Goal: Task Accomplishment & Management: Manage account settings

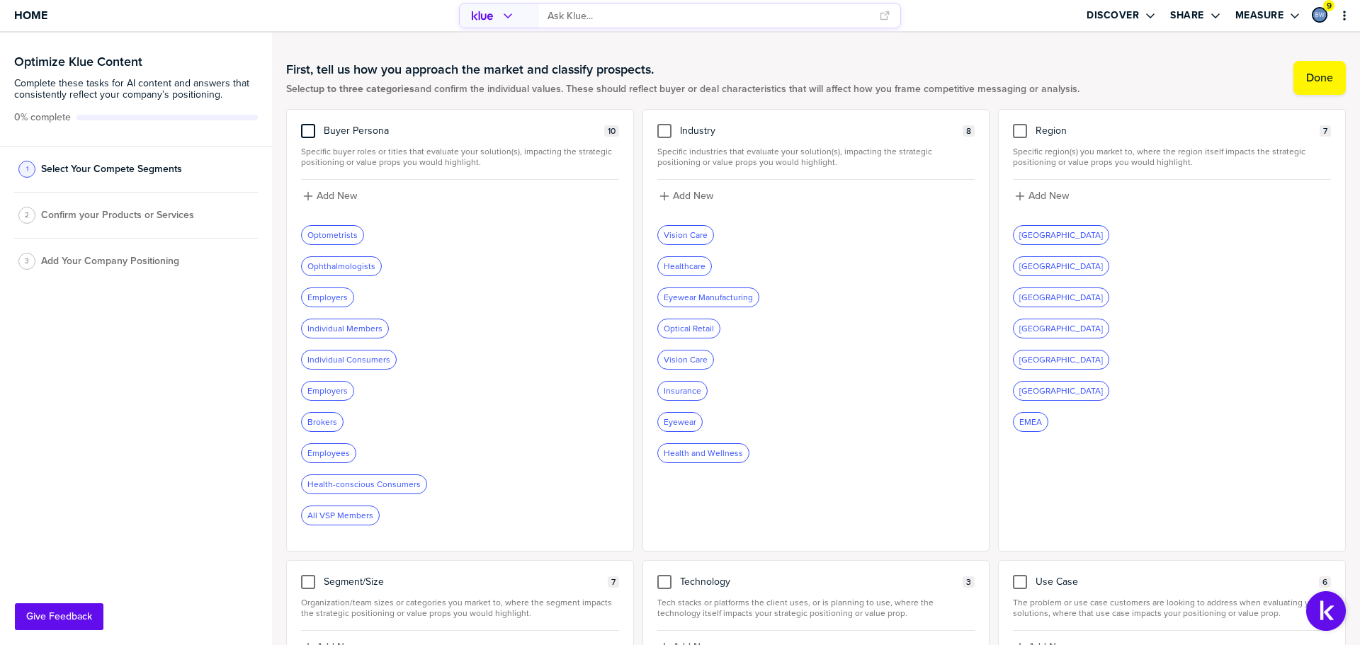
click at [310, 128] on div at bounding box center [308, 131] width 14 height 14
click at [308, 124] on input "checkbox" at bounding box center [308, 124] width 0 height 0
click at [349, 195] on label "Add New" at bounding box center [337, 196] width 40 height 13
click at [349, 195] on input at bounding box center [460, 201] width 318 height 26
type input "Benefit Managers"
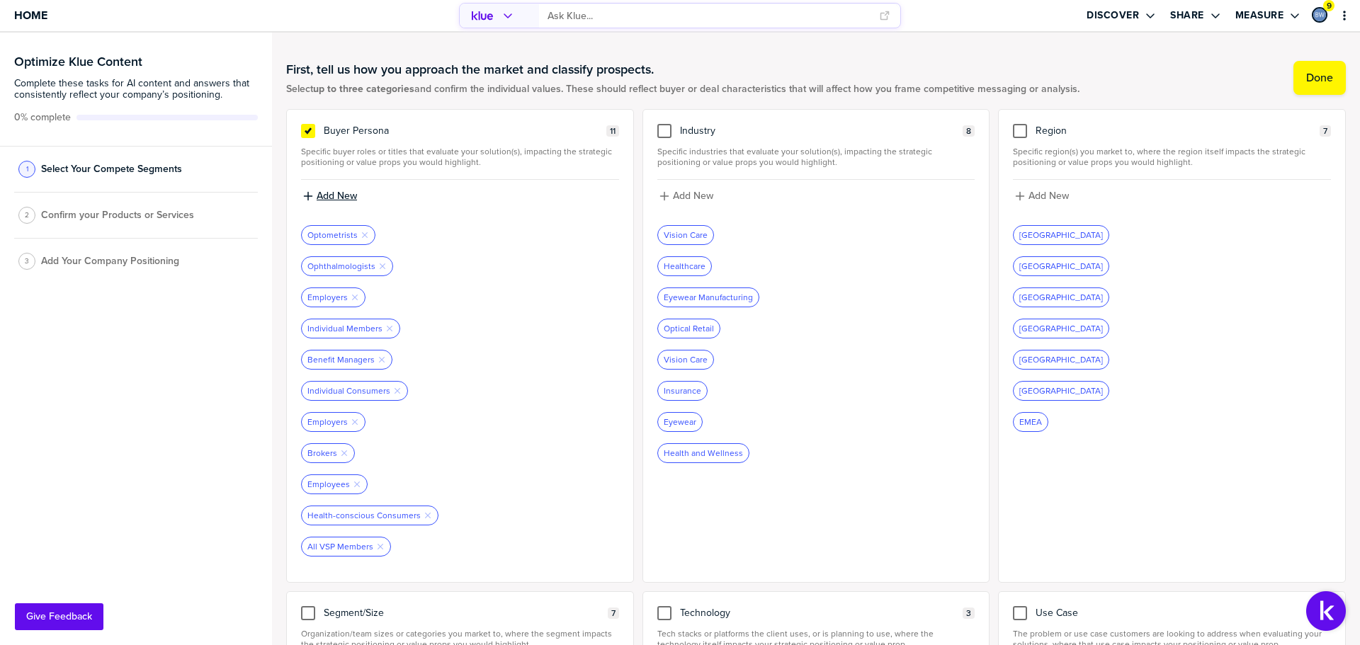
click at [344, 200] on label "Add New" at bounding box center [337, 196] width 40 height 13
click at [379, 203] on input at bounding box center [460, 201] width 318 height 26
type input "Benefit Administrators"
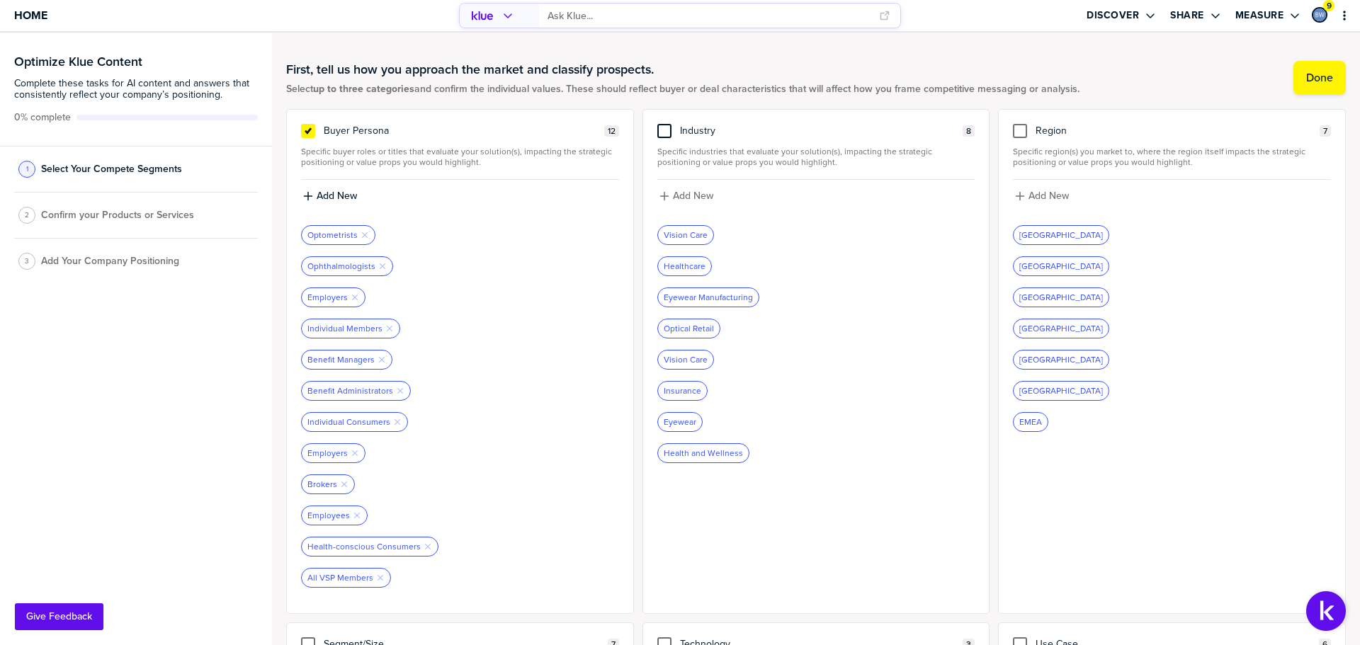
click at [661, 130] on div at bounding box center [664, 131] width 14 height 14
click at [664, 124] on input "checkbox" at bounding box center [664, 124] width 0 height 0
click at [703, 195] on label "Add New" at bounding box center [693, 196] width 40 height 13
click at [703, 195] on input at bounding box center [816, 201] width 318 height 26
type input "Vision Insurance"
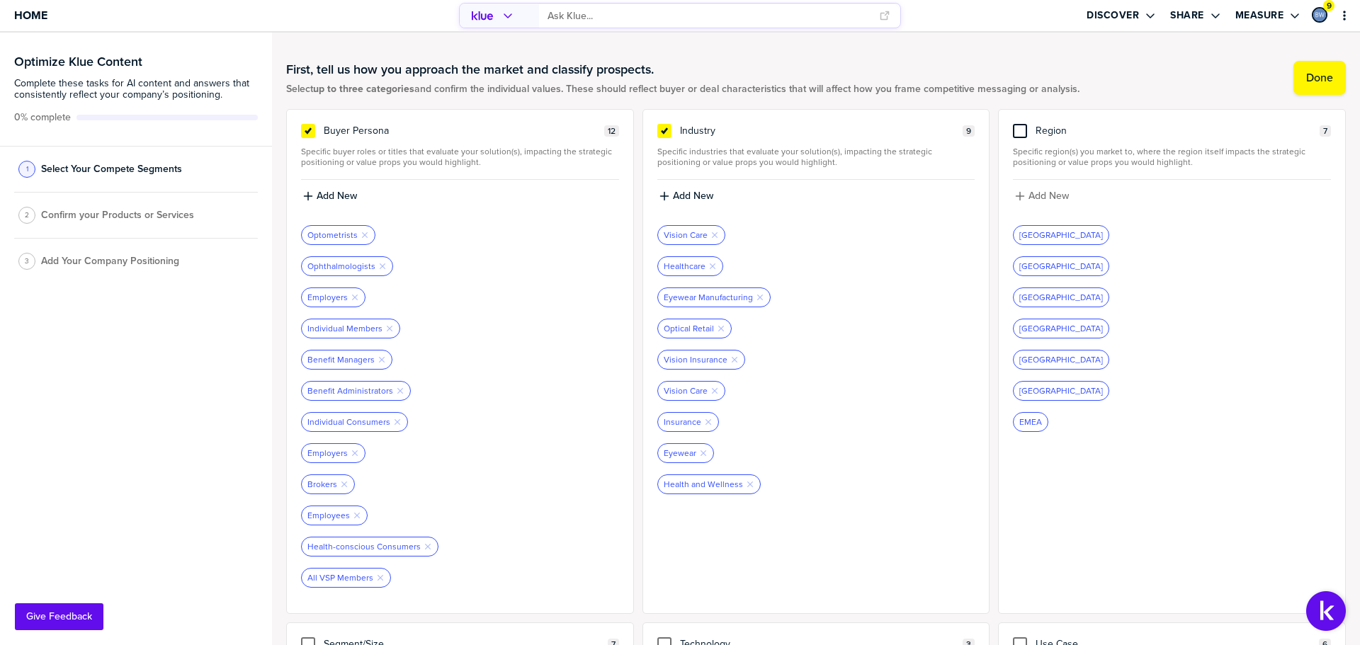
click at [1019, 131] on div at bounding box center [1020, 131] width 14 height 14
click at [1020, 124] on input "checkbox" at bounding box center [1020, 124] width 0 height 0
click at [1106, 264] on icon "Remove Tag" at bounding box center [1110, 266] width 9 height 9
click at [1106, 262] on icon "Remove Tag" at bounding box center [1110, 266] width 9 height 9
click at [1106, 264] on icon "Remove Tag" at bounding box center [1110, 266] width 9 height 9
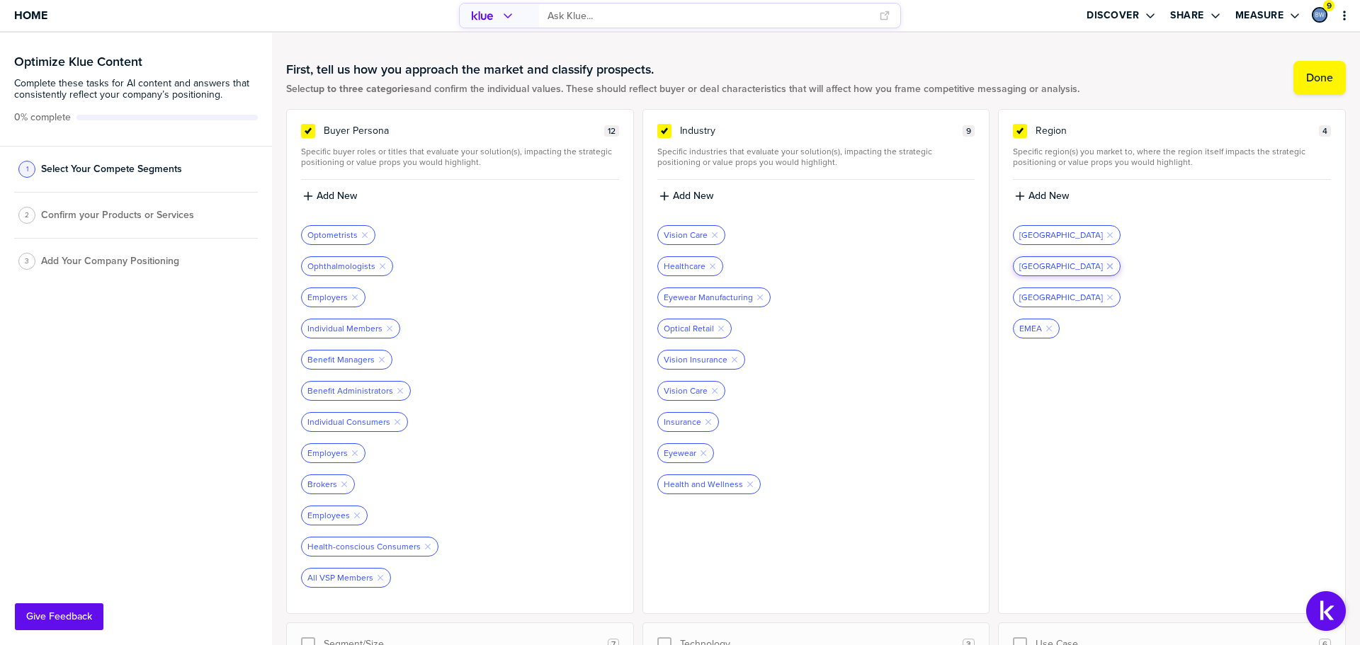
click at [1106, 268] on icon "Remove Tag" at bounding box center [1110, 266] width 9 height 9
click at [1045, 295] on icon "Remove Tag" at bounding box center [1049, 297] width 9 height 9
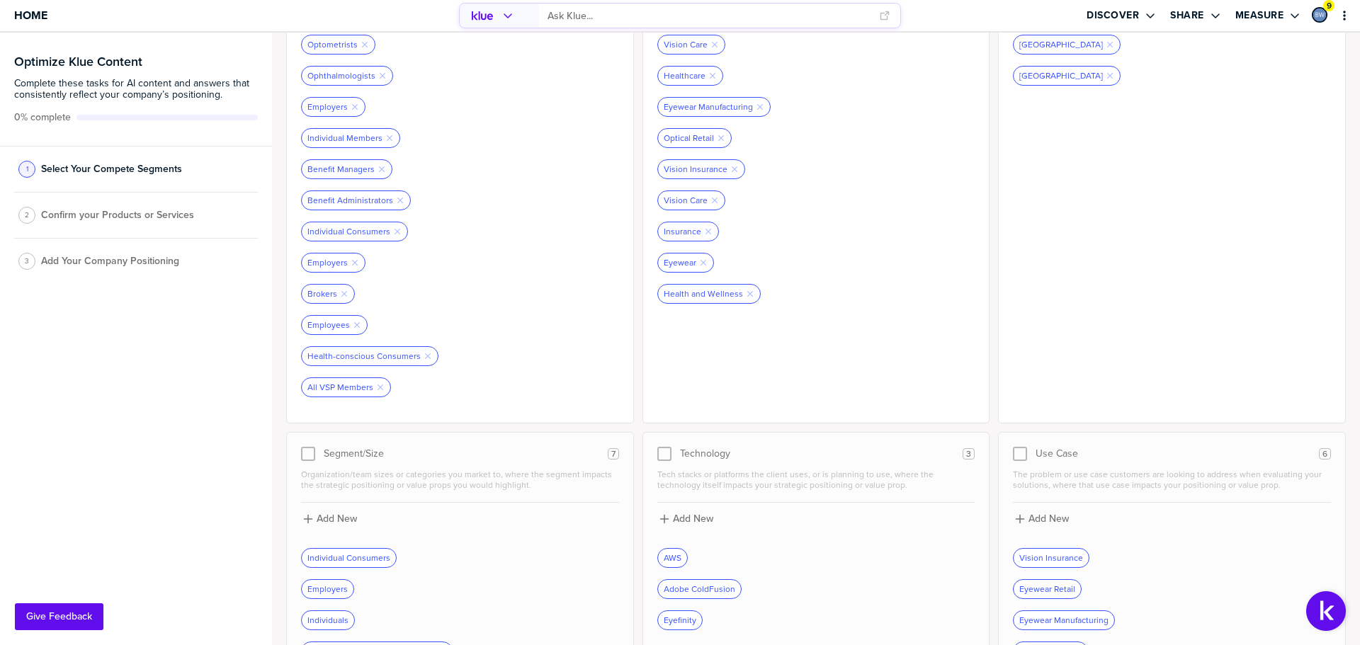
scroll to position [327, 0]
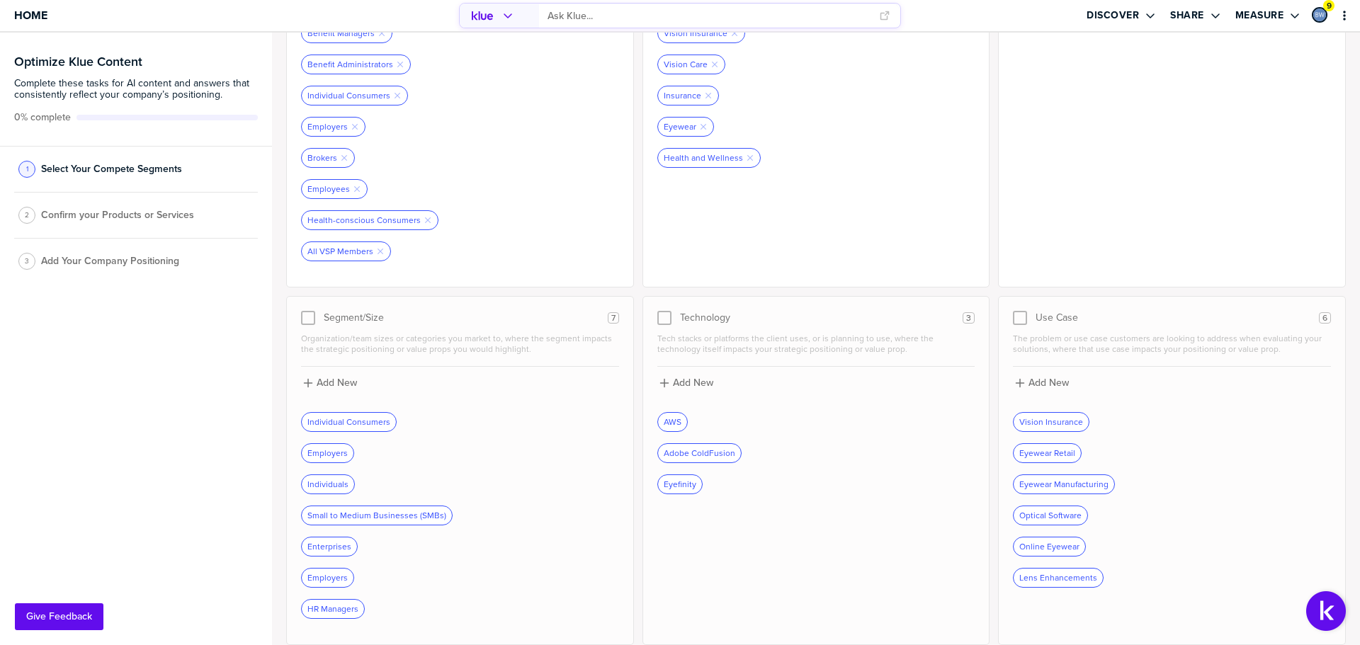
click at [666, 317] on div at bounding box center [664, 318] width 14 height 14
click at [1013, 318] on div at bounding box center [1020, 318] width 14 height 14
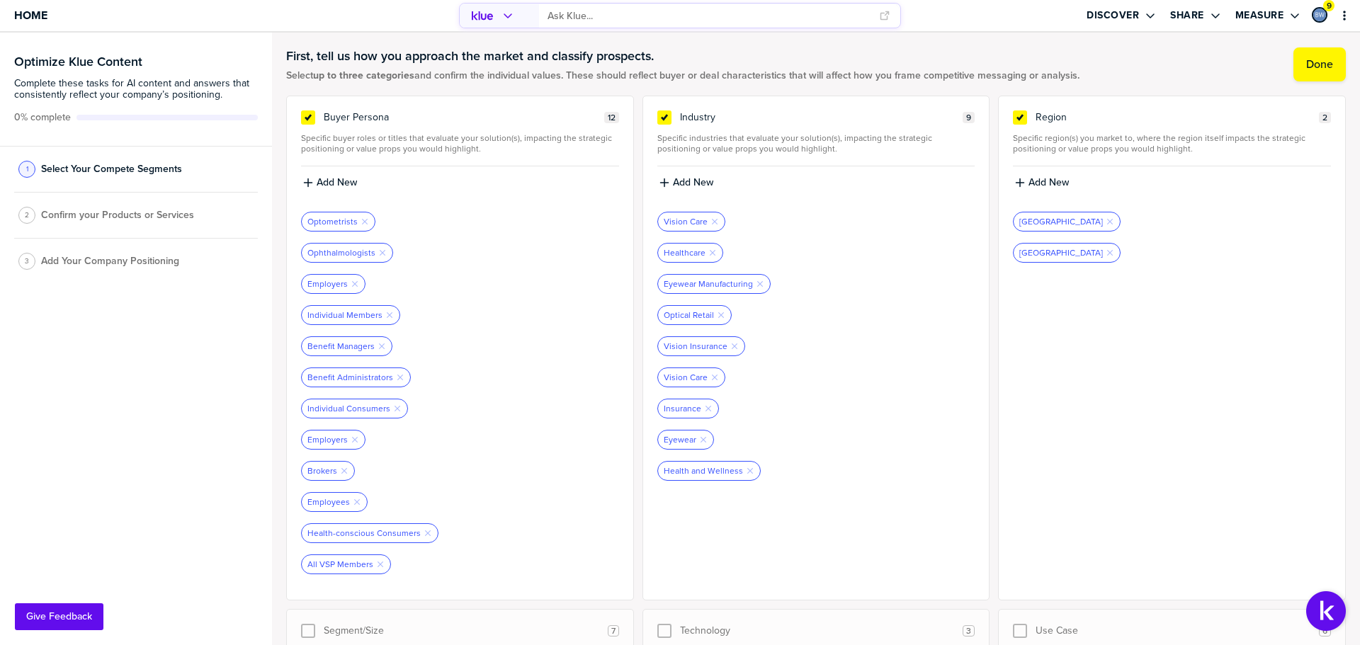
scroll to position [0, 0]
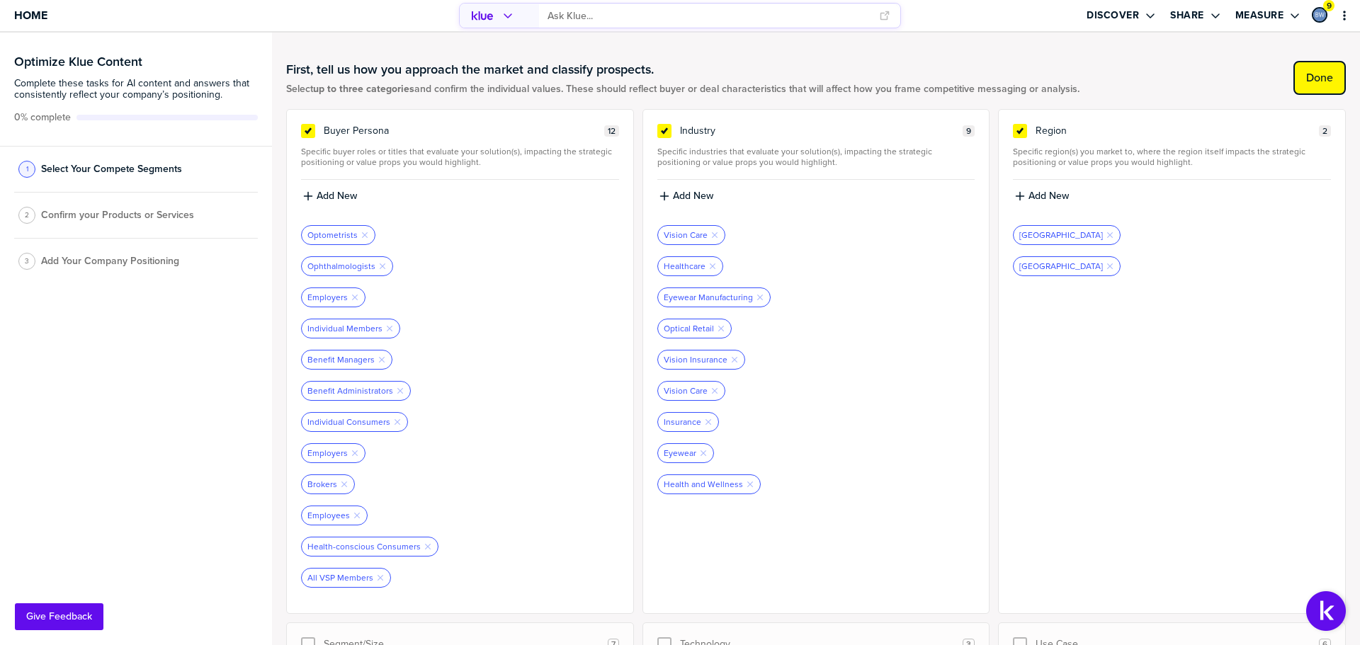
click at [1310, 79] on label "Done" at bounding box center [1319, 78] width 27 height 14
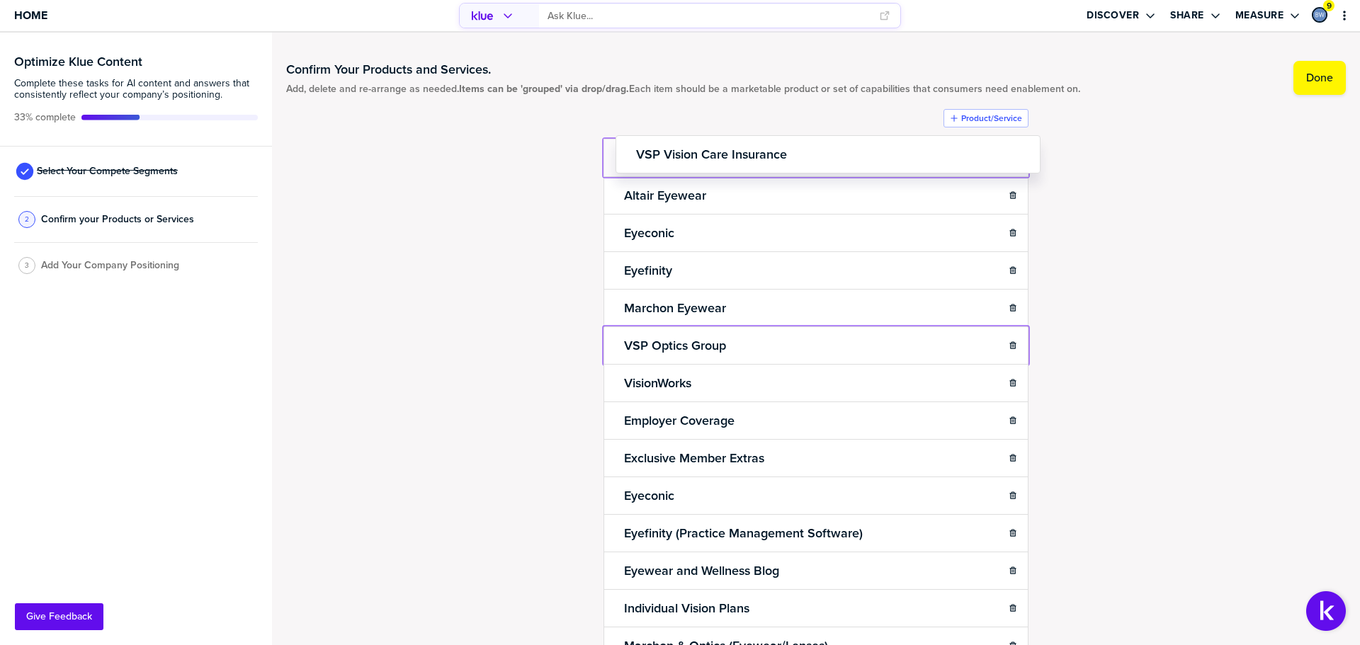
drag, startPoint x: 609, startPoint y: 344, endPoint x: 619, endPoint y: 149, distance: 195.0
click at [619, 149] on body "Home Discover Share Measure 9 Optimize Klue Content Complete these tasks for AI…" at bounding box center [680, 322] width 1360 height 645
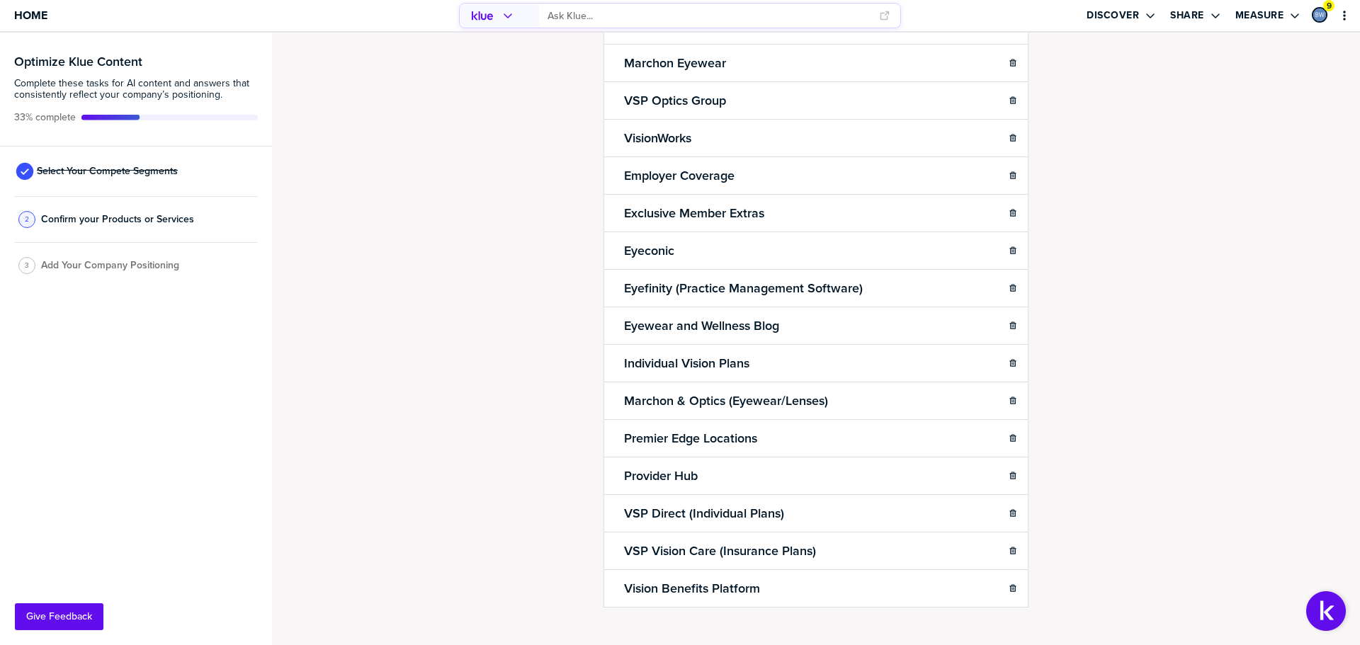
scroll to position [264, 0]
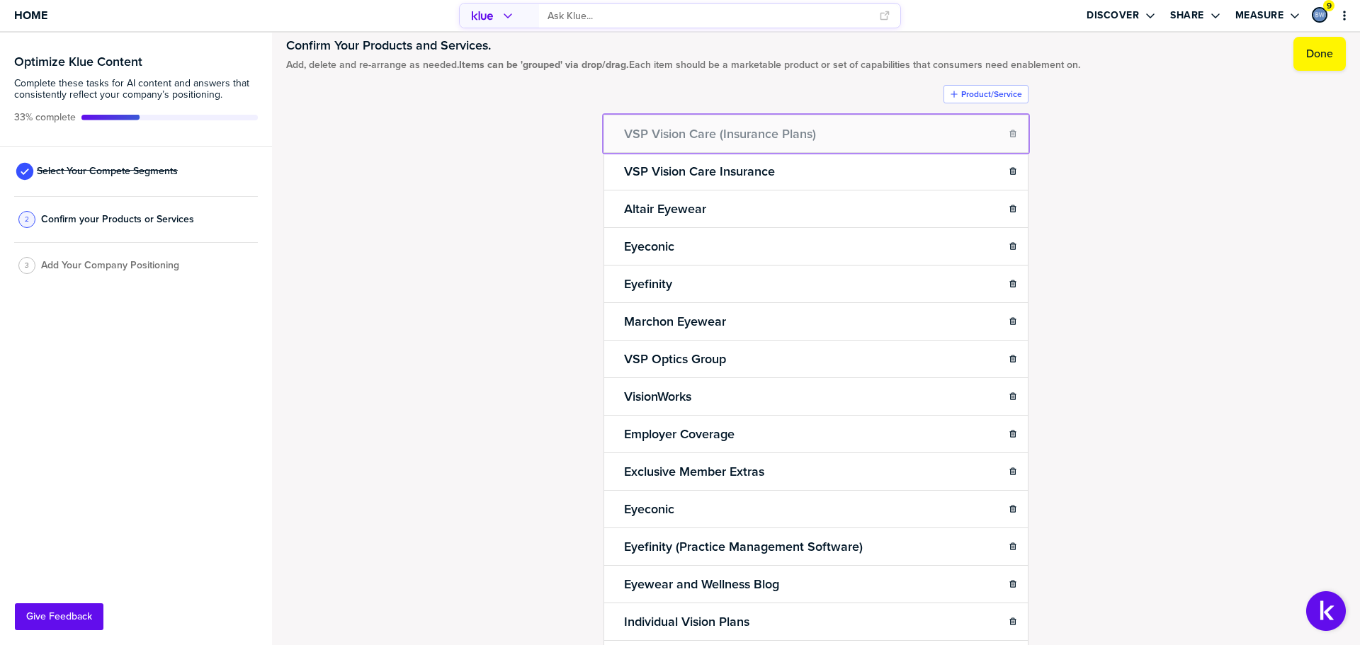
drag, startPoint x: 612, startPoint y: 533, endPoint x: 613, endPoint y: 146, distance: 386.8
click at [613, 146] on body "Home Discover Share Measure 9 Optimize Klue Content Complete these tasks for AI…" at bounding box center [680, 322] width 1360 height 645
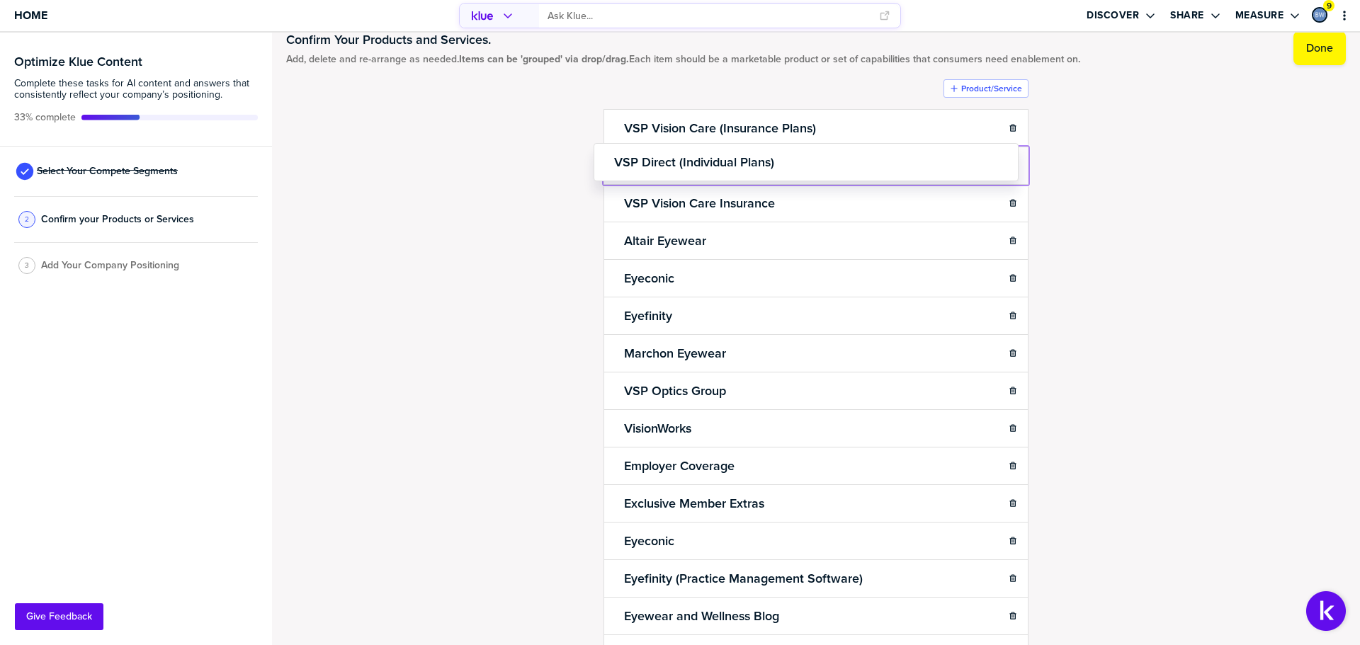
scroll to position [23, 0]
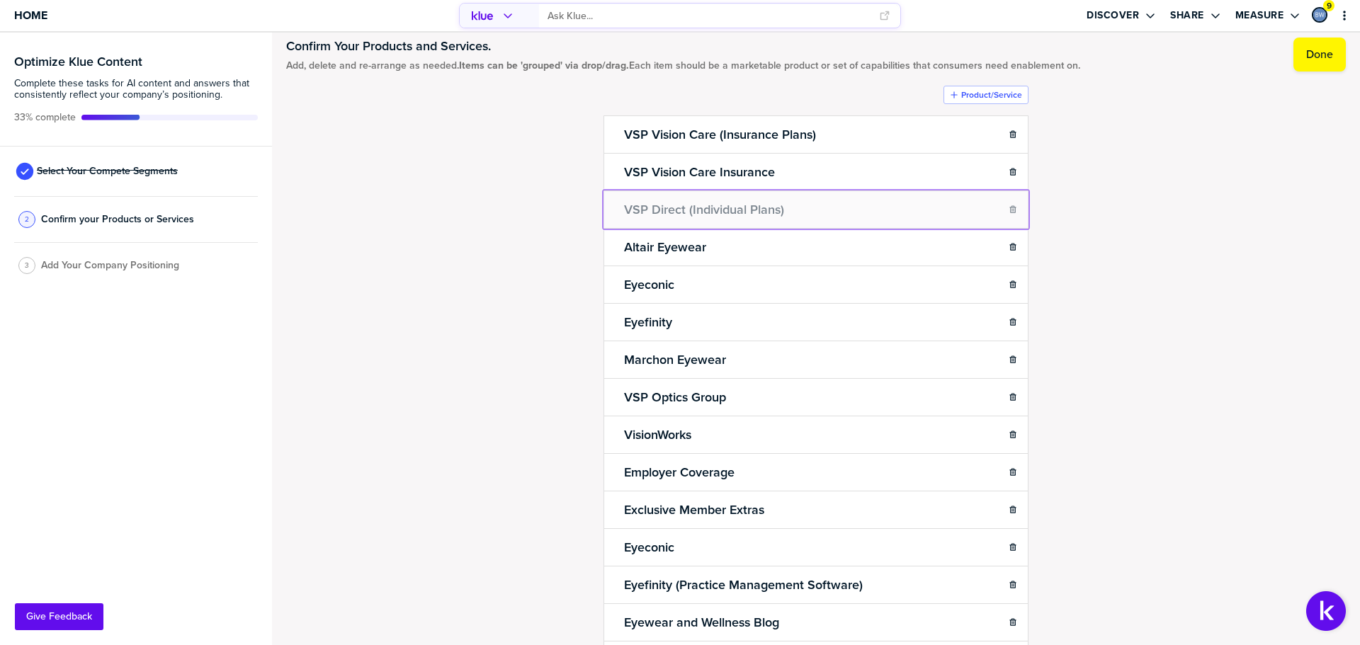
drag, startPoint x: 611, startPoint y: 531, endPoint x: 596, endPoint y: 208, distance: 323.3
click at [596, 208] on body "Home Discover Share Measure 9 Optimize Klue Content Complete these tasks for AI…" at bounding box center [680, 322] width 1360 height 645
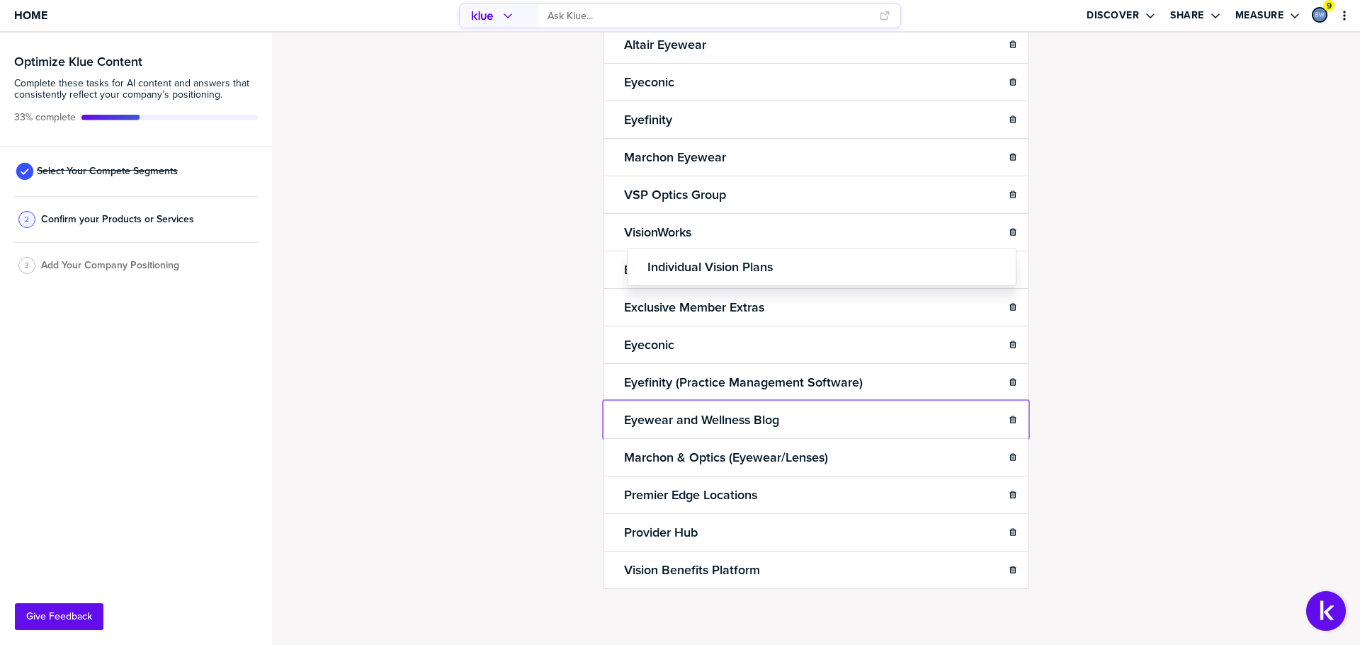
scroll to position [0, 0]
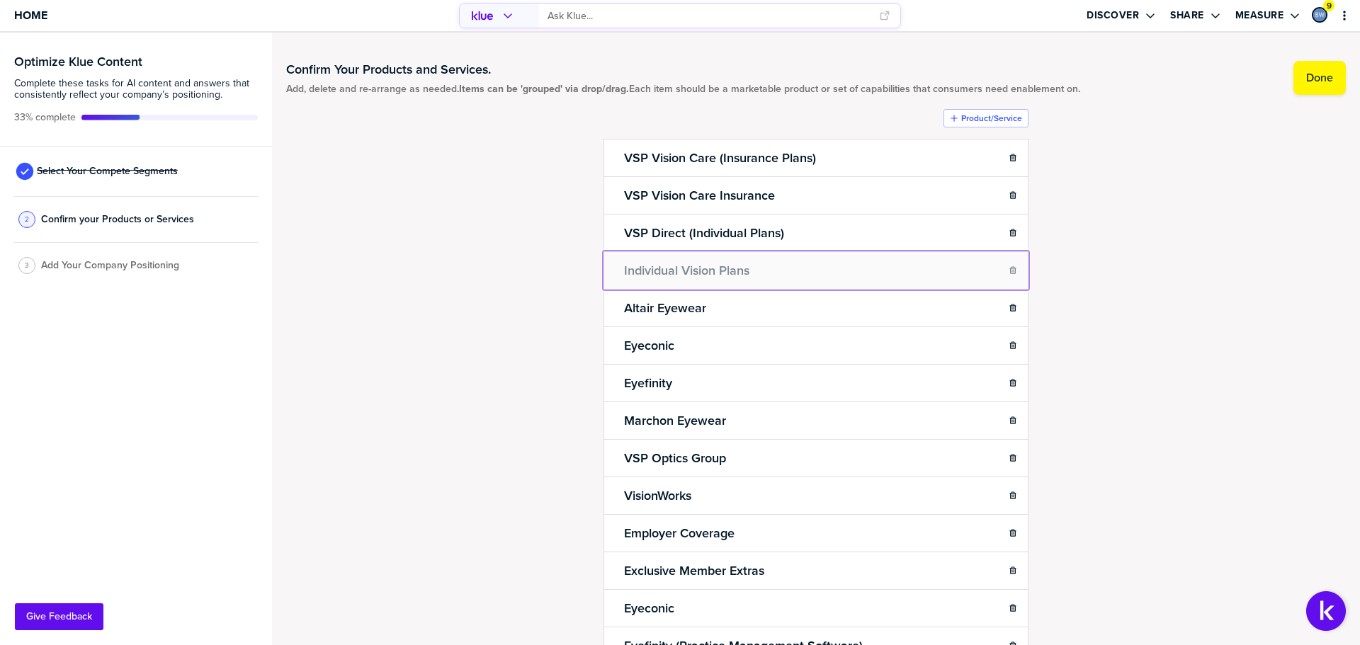
drag, startPoint x: 610, startPoint y: 420, endPoint x: 610, endPoint y: 273, distance: 146.6
click at [610, 273] on body "Home Discover Share Measure 9 Optimize Klue Content Complete these tasks for AI…" at bounding box center [680, 322] width 1360 height 645
drag, startPoint x: 609, startPoint y: 344, endPoint x: 602, endPoint y: 302, distance: 41.7
click at [602, 302] on body "Home Discover Share Measure 9 Optimize Klue Content Complete these tasks for AI…" at bounding box center [680, 322] width 1360 height 645
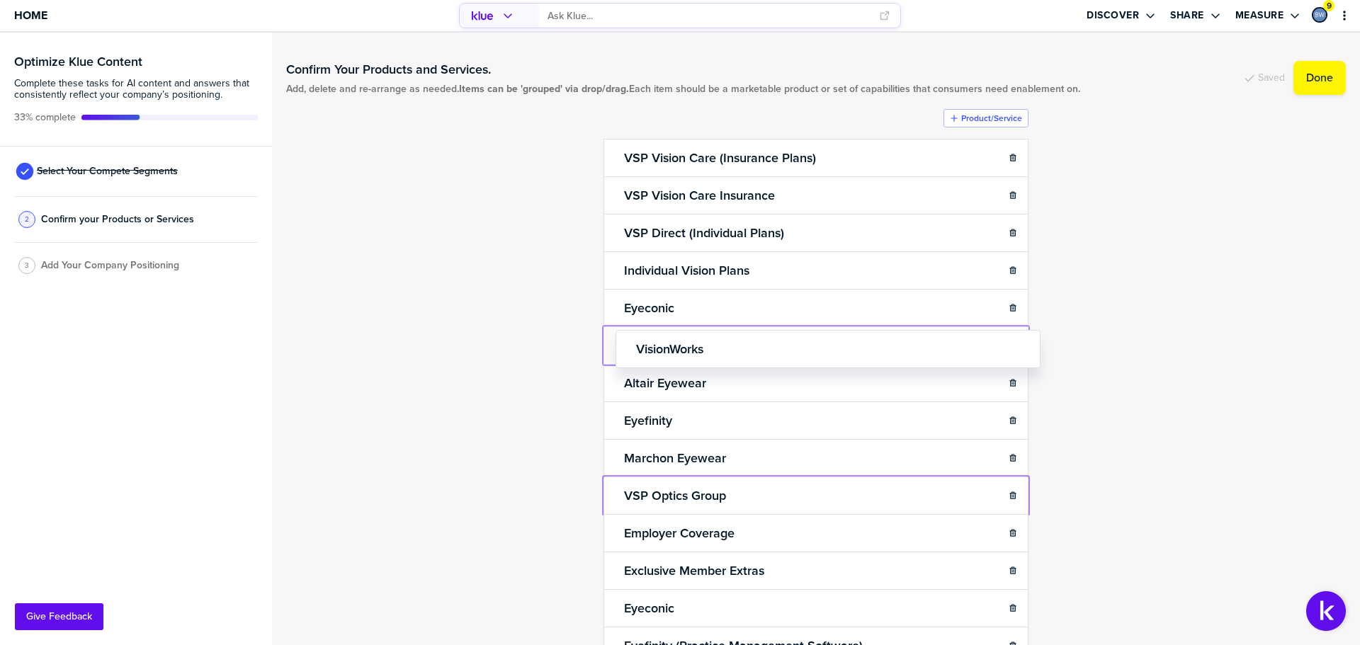
drag, startPoint x: 610, startPoint y: 497, endPoint x: 620, endPoint y: 347, distance: 150.5
click at [620, 347] on body "Home Discover Share Measure 9 Optimize Klue Content Complete these tasks for AI…" at bounding box center [680, 322] width 1360 height 645
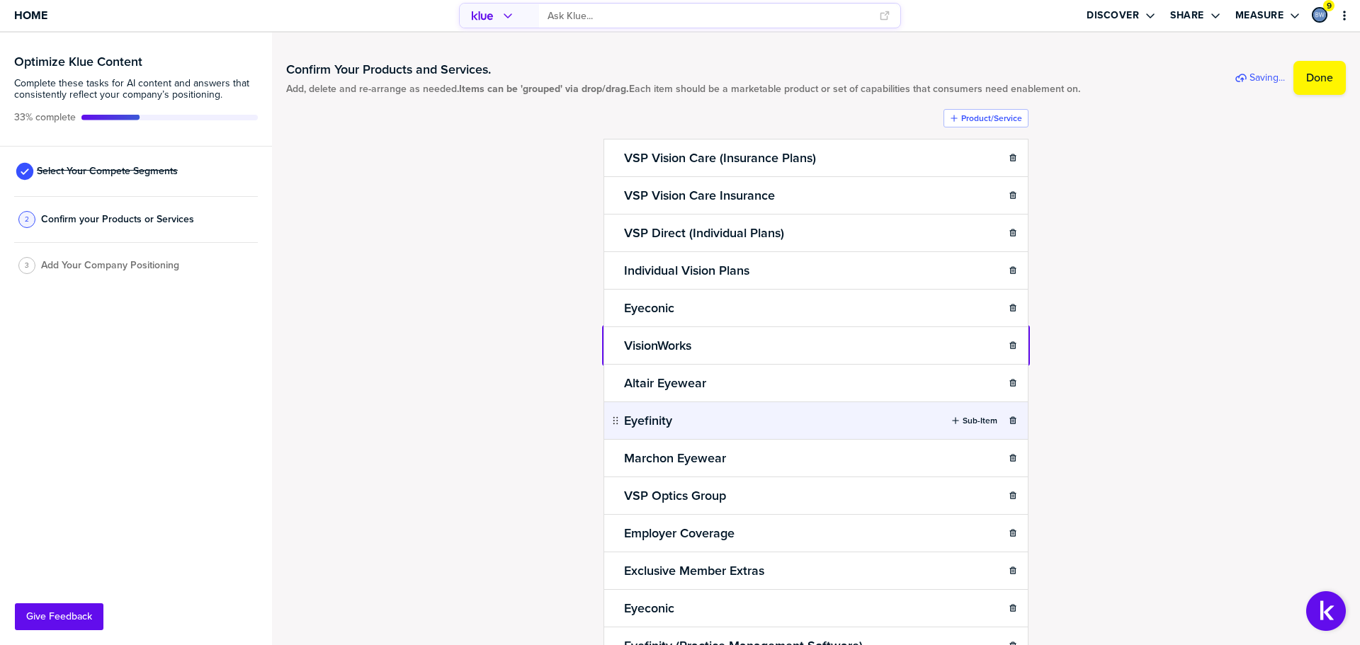
scroll to position [71, 0]
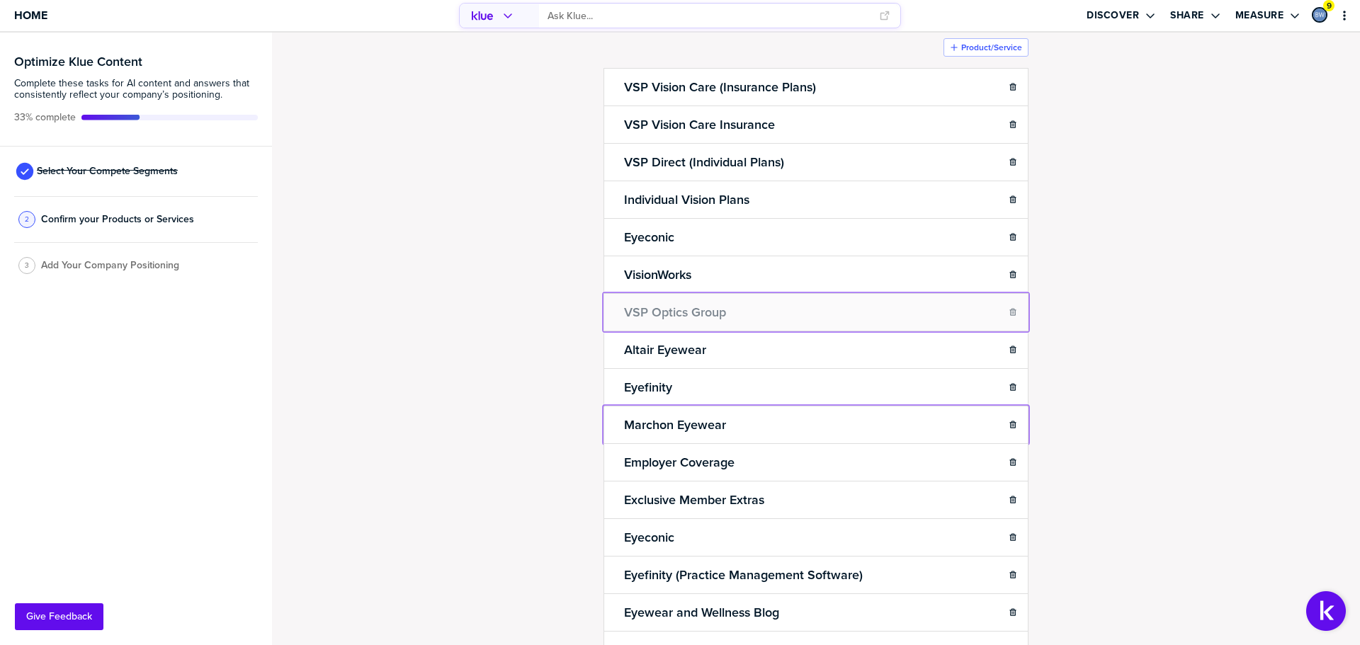
drag, startPoint x: 612, startPoint y: 426, endPoint x: 595, endPoint y: 305, distance: 122.3
click at [595, 305] on body "Home Discover Share Measure 9 Optimize Klue Content Complete these tasks for AI…" at bounding box center [680, 322] width 1360 height 645
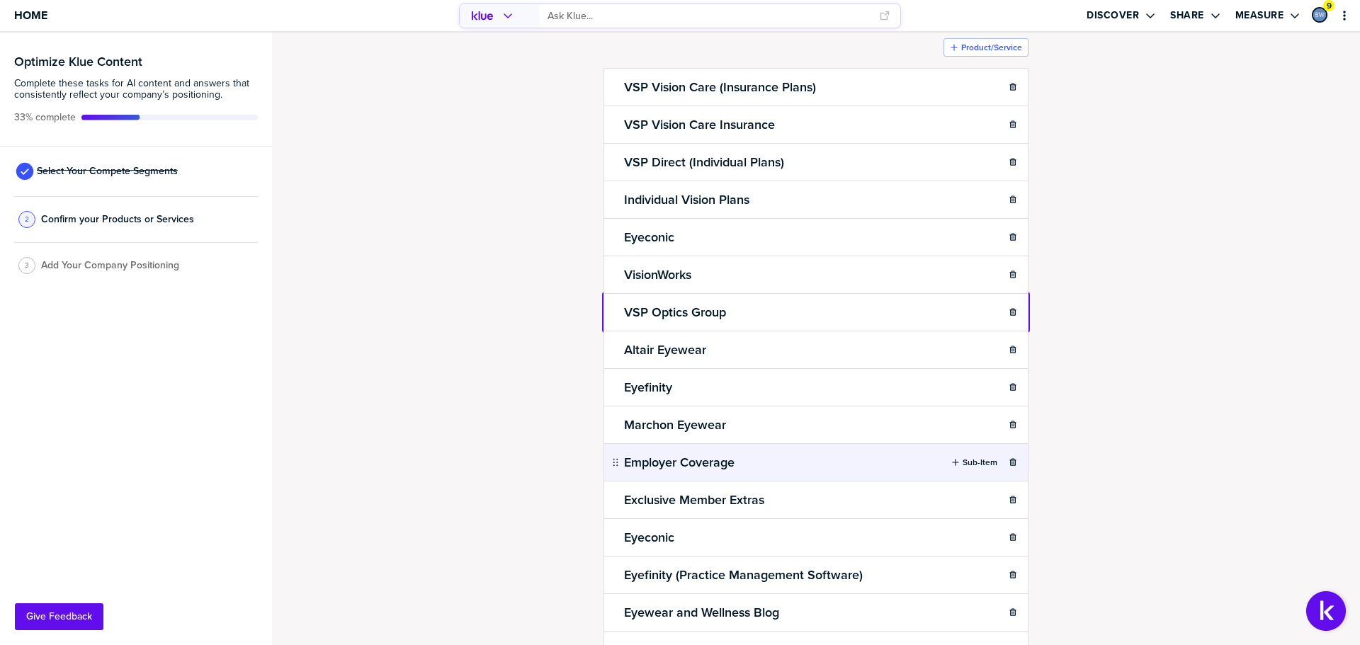
scroll to position [142, 0]
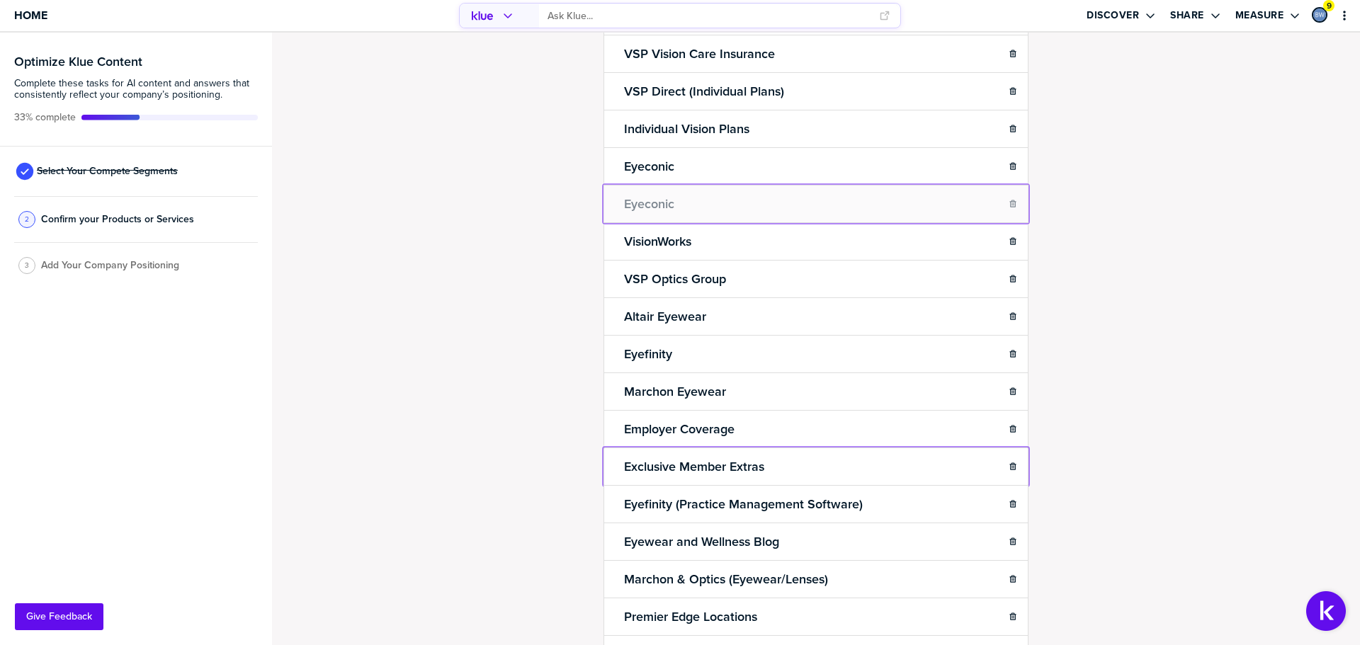
drag, startPoint x: 611, startPoint y: 466, endPoint x: 625, endPoint y: 193, distance: 273.7
click at [625, 193] on body "Home Discover Share Measure 9 Optimize Klue Content Complete these tasks for AI…" at bounding box center [680, 322] width 1360 height 645
click at [682, 200] on icon at bounding box center [685, 203] width 9 height 9
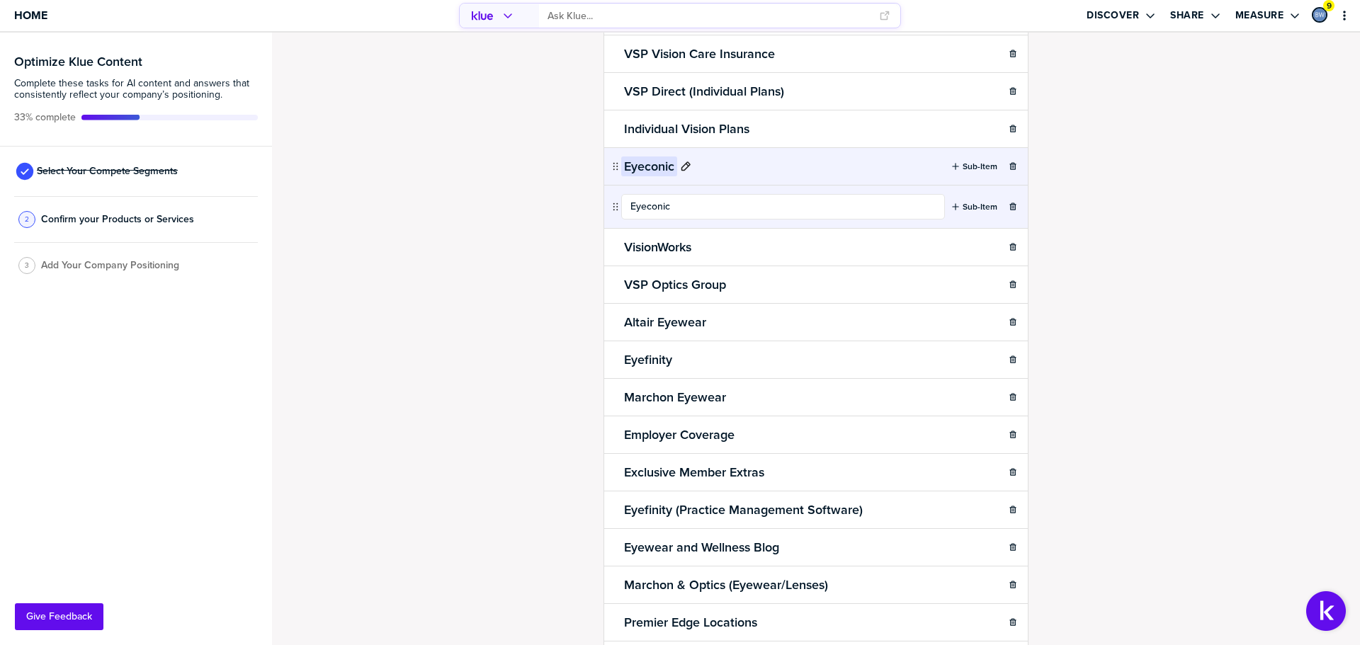
click at [683, 171] on icon at bounding box center [685, 166] width 11 height 11
click at [806, 176] on input "Eyeconic" at bounding box center [783, 170] width 324 height 26
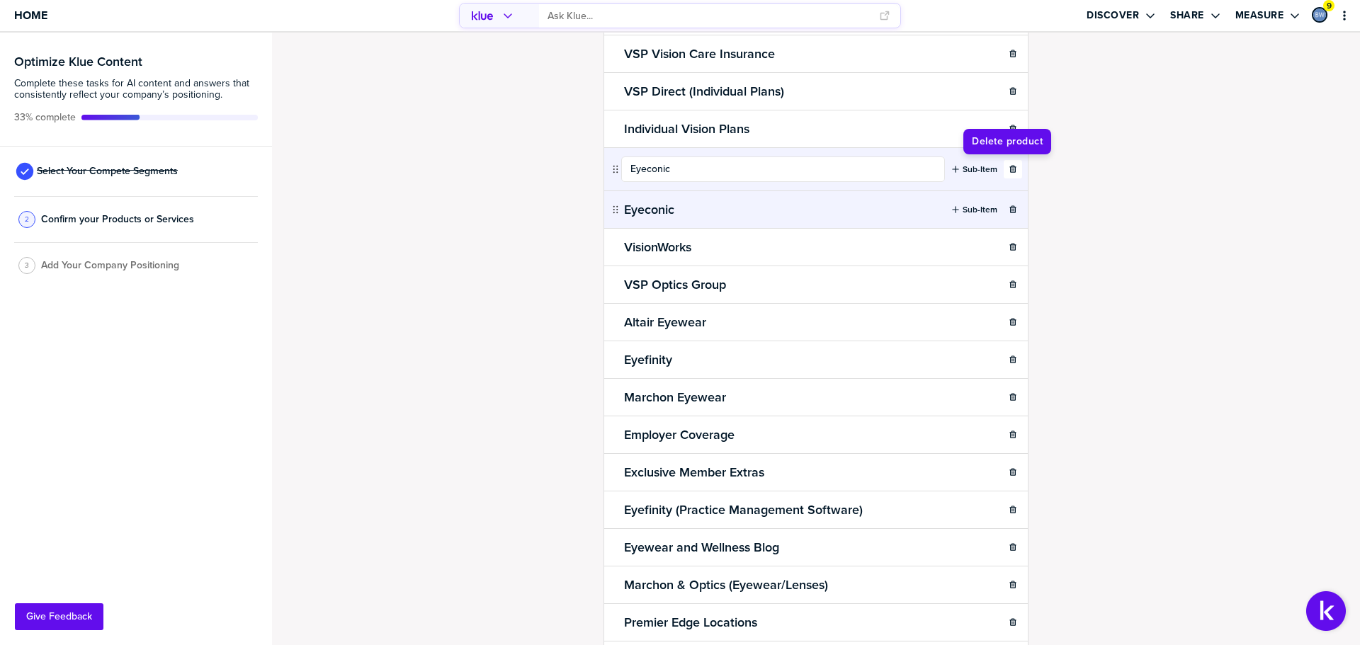
click at [1010, 168] on icon "button" at bounding box center [1012, 168] width 6 height 7
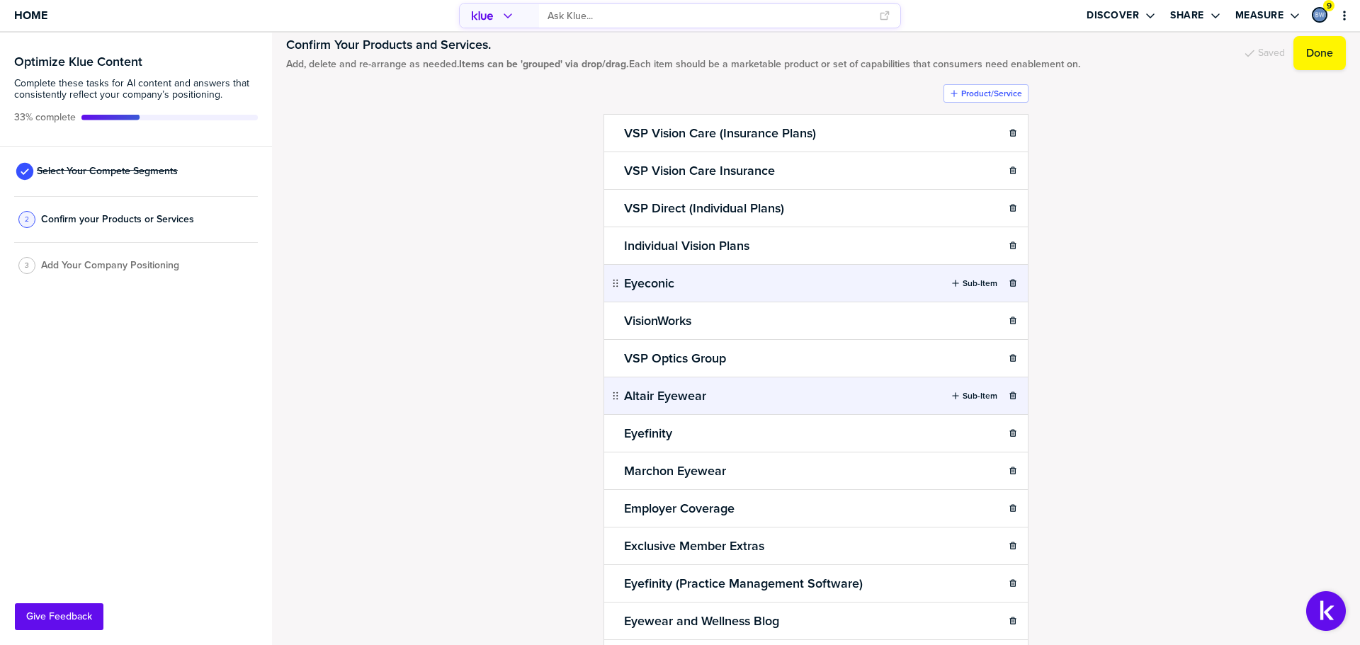
scroll to position [0, 0]
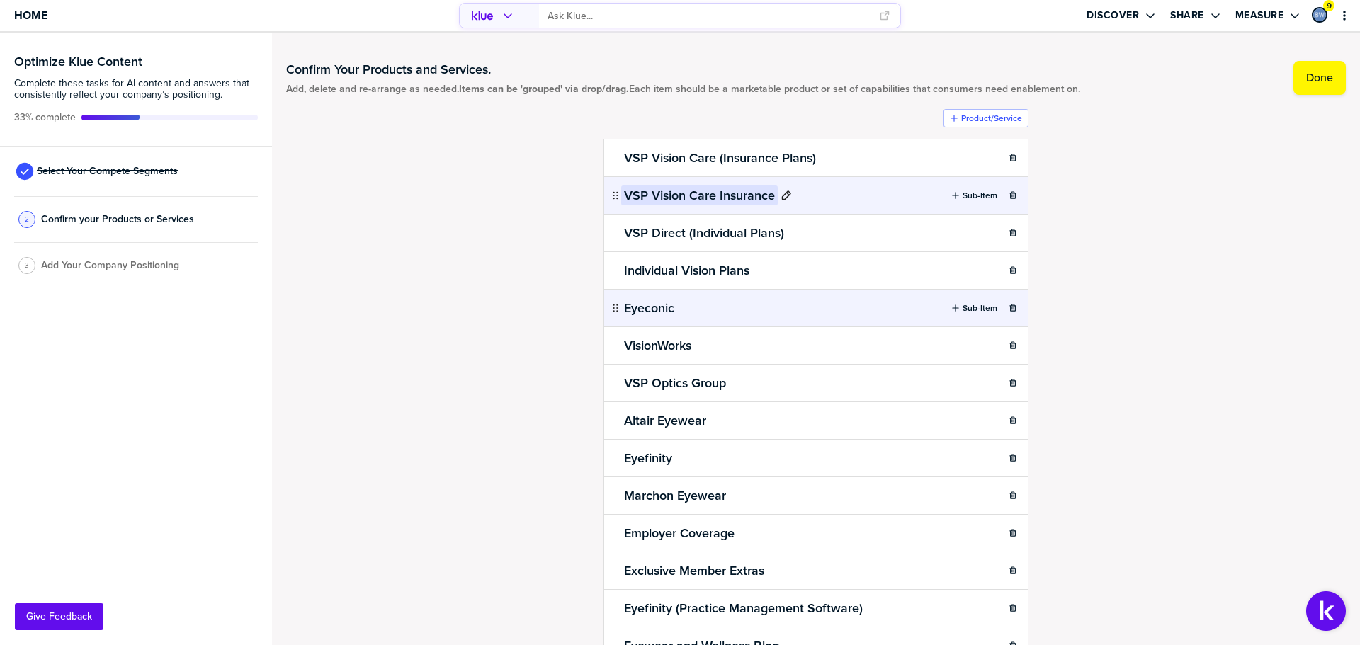
click at [784, 193] on icon at bounding box center [786, 195] width 11 height 11
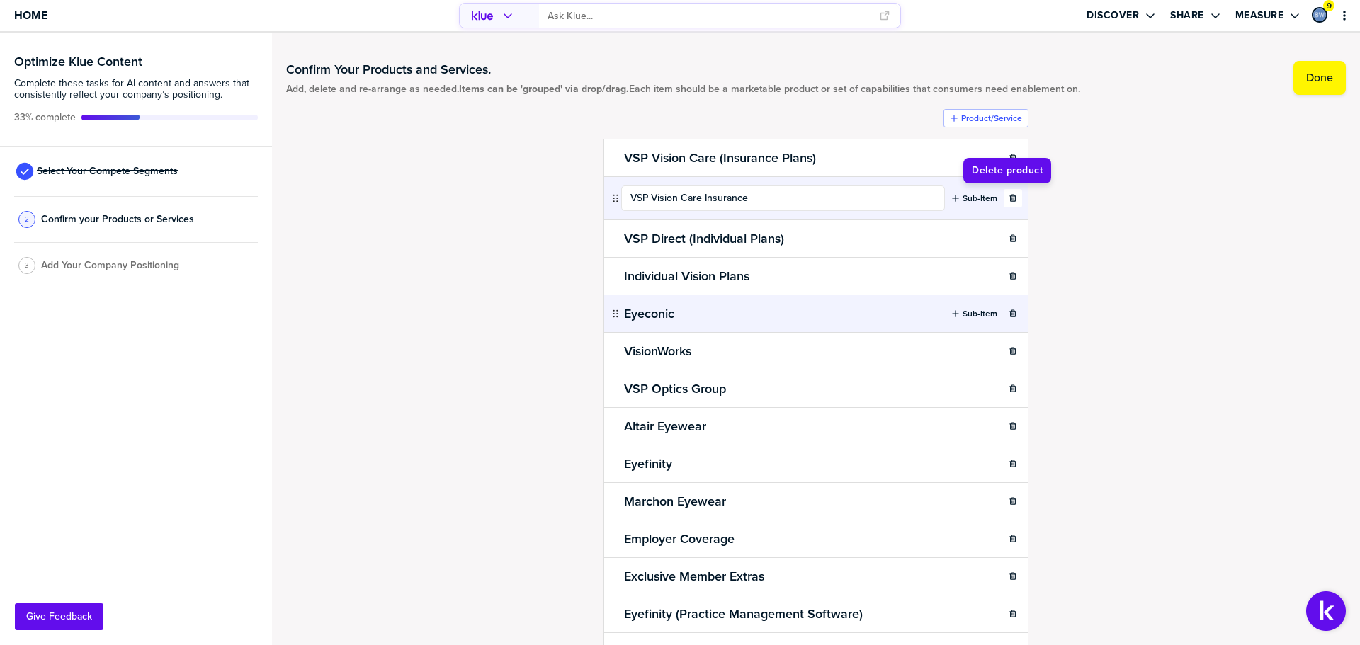
click at [1009, 193] on button "button" at bounding box center [1013, 198] width 18 height 18
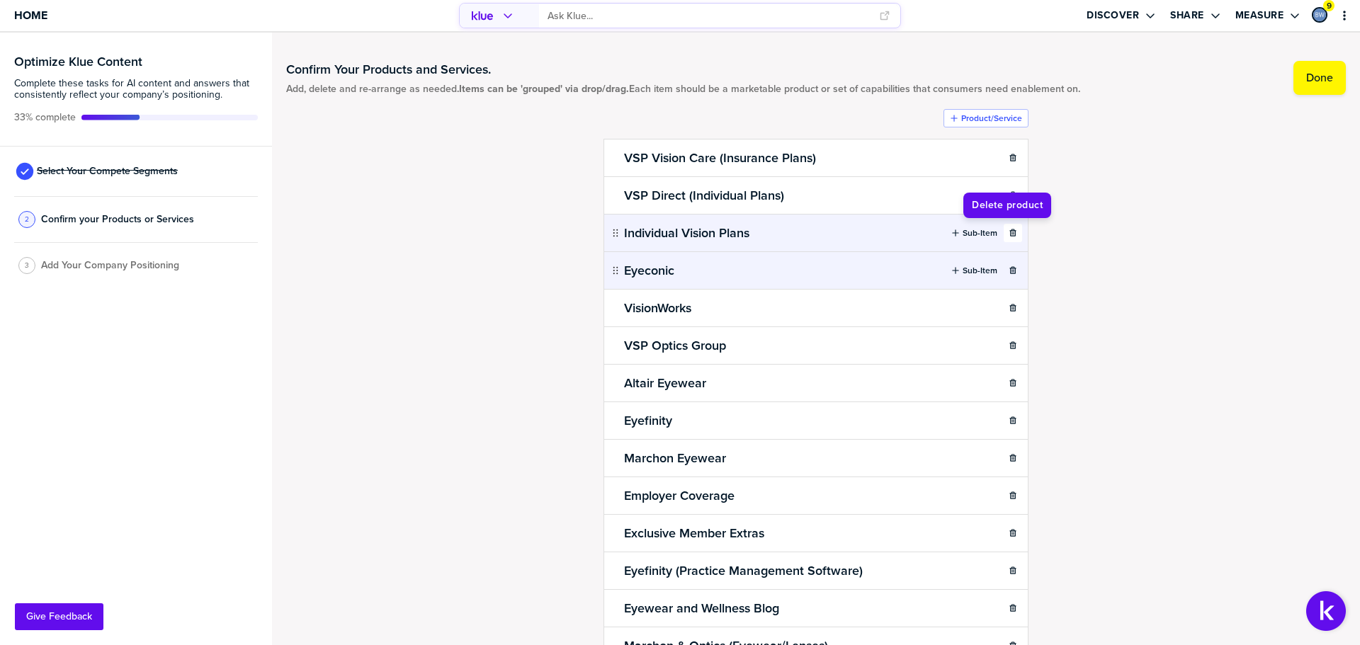
click at [1009, 235] on icon "button" at bounding box center [1013, 233] width 9 height 9
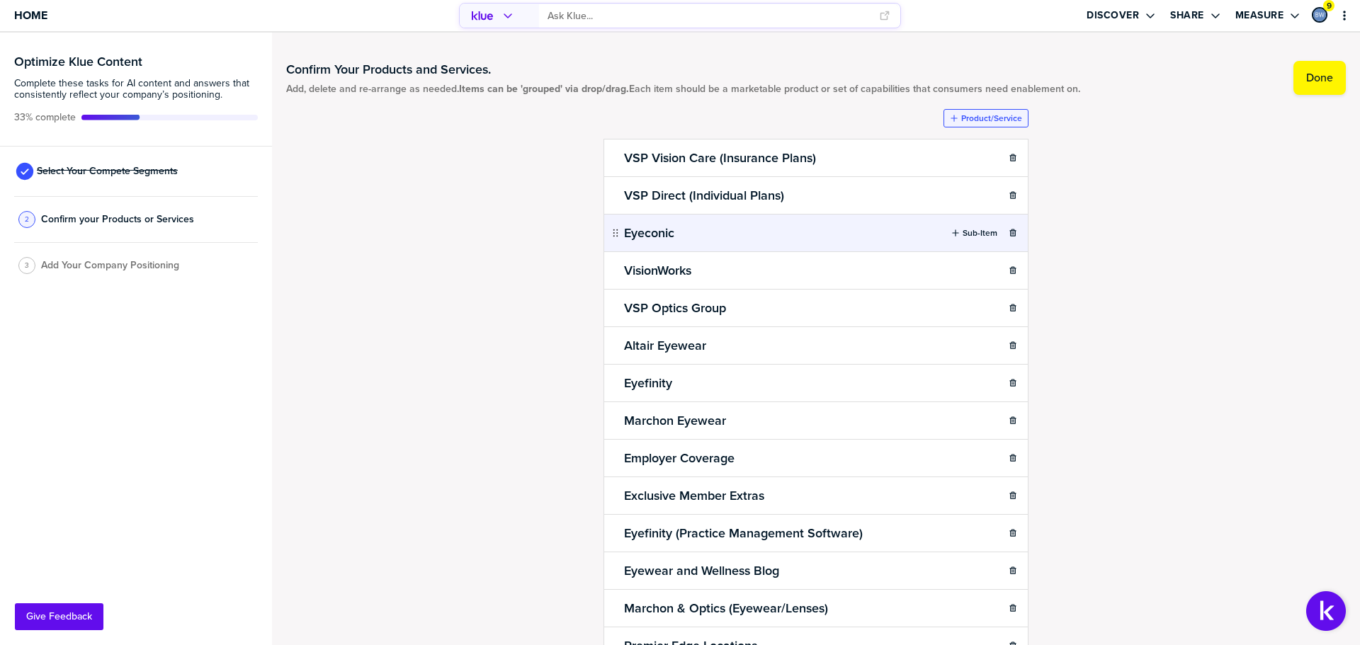
click at [986, 118] on label "Product/Service" at bounding box center [991, 118] width 61 height 11
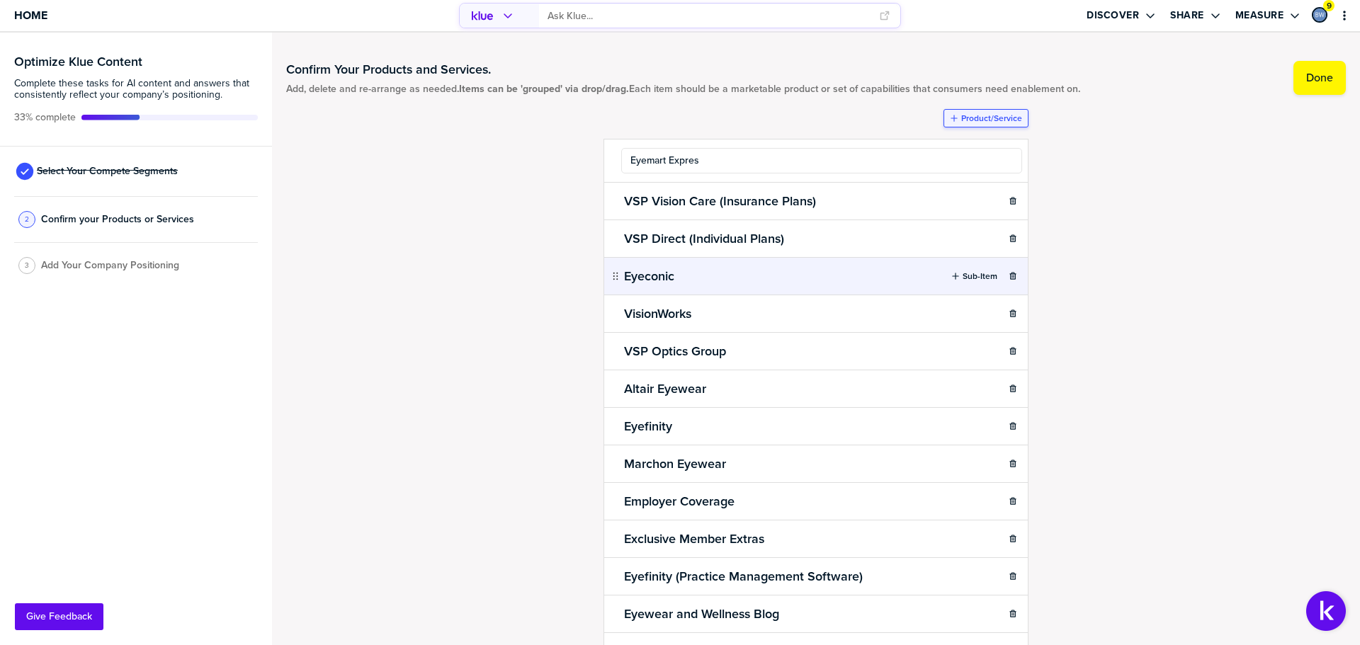
type input "Eyemart Express"
click at [1065, 140] on div "Confirm Your Products and Services. Add, delete and re-arrange as needed. Items…" at bounding box center [816, 339] width 1060 height 584
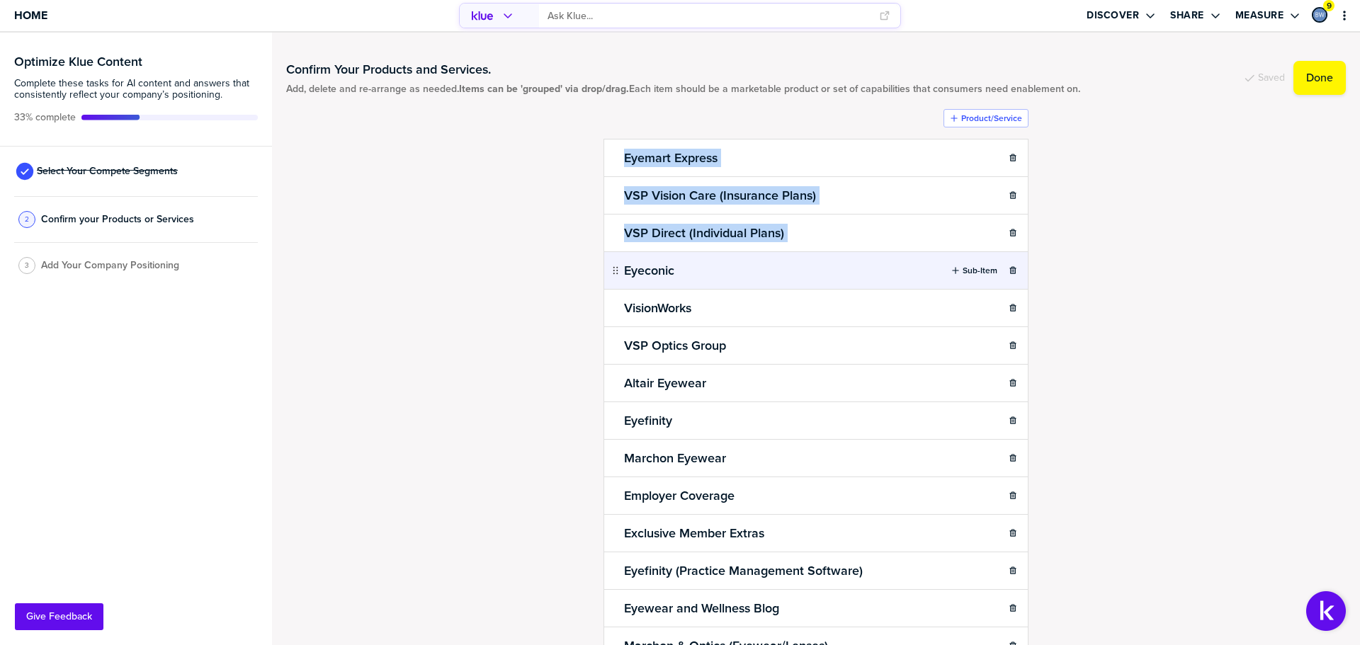
drag, startPoint x: 616, startPoint y: 156, endPoint x: 608, endPoint y: 256, distance: 100.1
click at [608, 258] on ul "Eyemart Express Sub-Item VSP Vision Care (Insurance Plans) Sub-Item VSP Direct …" at bounding box center [816, 458] width 425 height 638
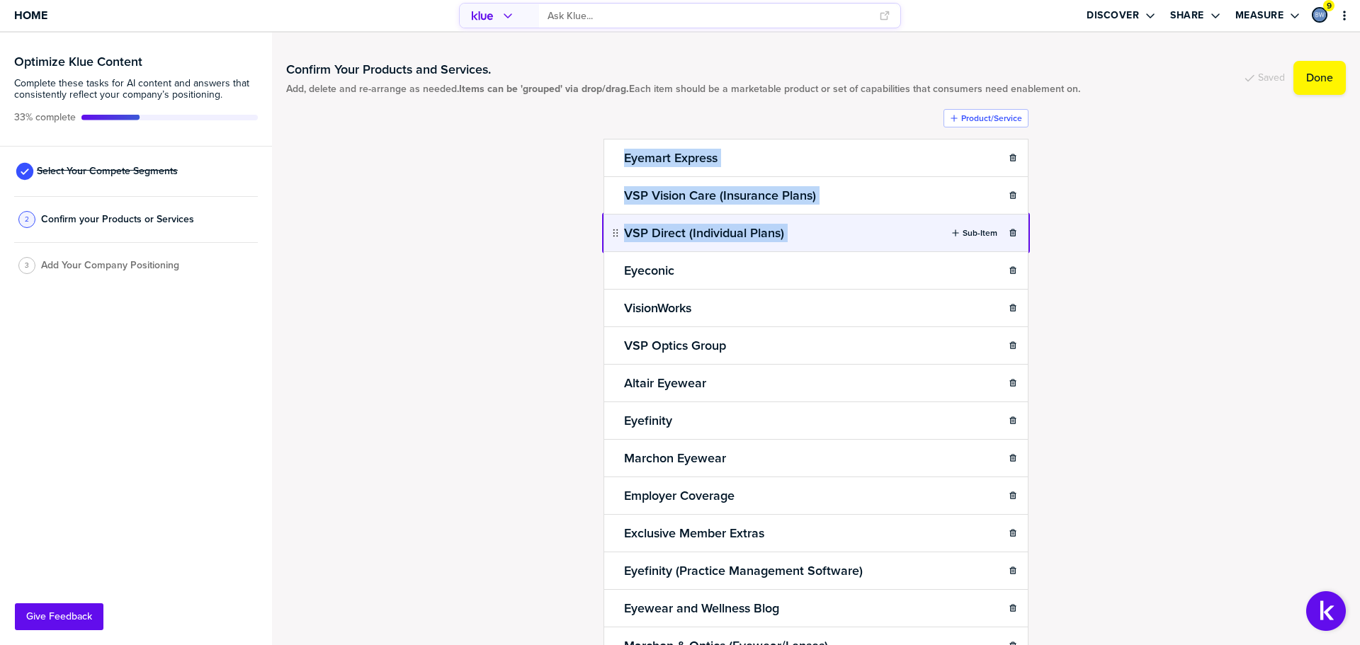
click at [611, 214] on body "Home Discover Share Measure 9 Optimize Klue Content Complete these tasks for AI…" at bounding box center [680, 322] width 1360 height 645
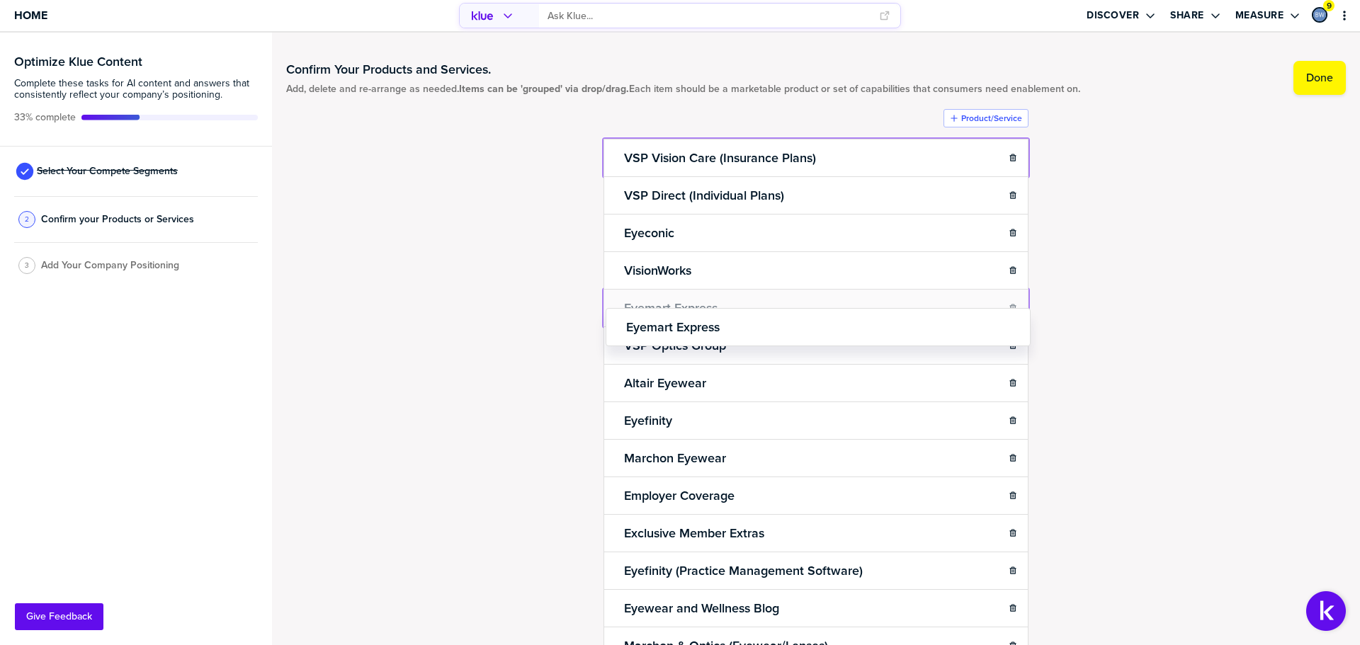
drag, startPoint x: 606, startPoint y: 154, endPoint x: 606, endPoint y: 319, distance: 165.8
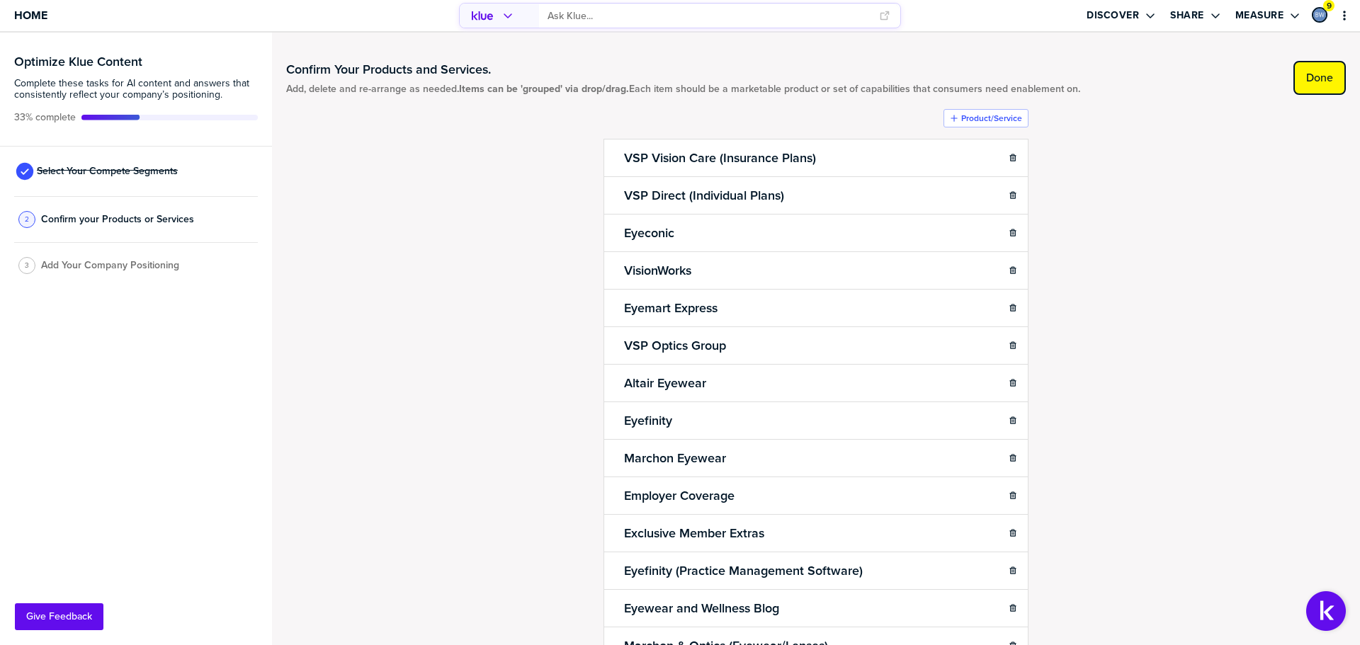
click at [1306, 78] on label "Done" at bounding box center [1319, 78] width 27 height 14
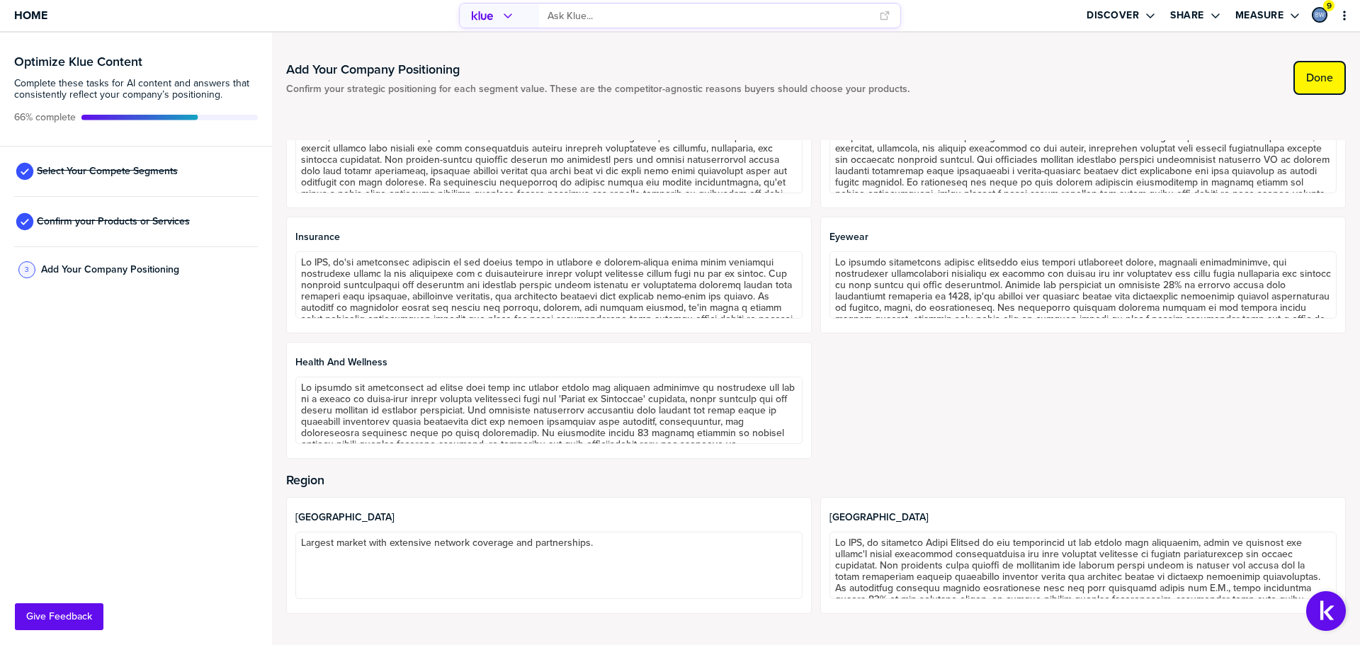
click at [1331, 77] on label "Done" at bounding box center [1319, 78] width 27 height 14
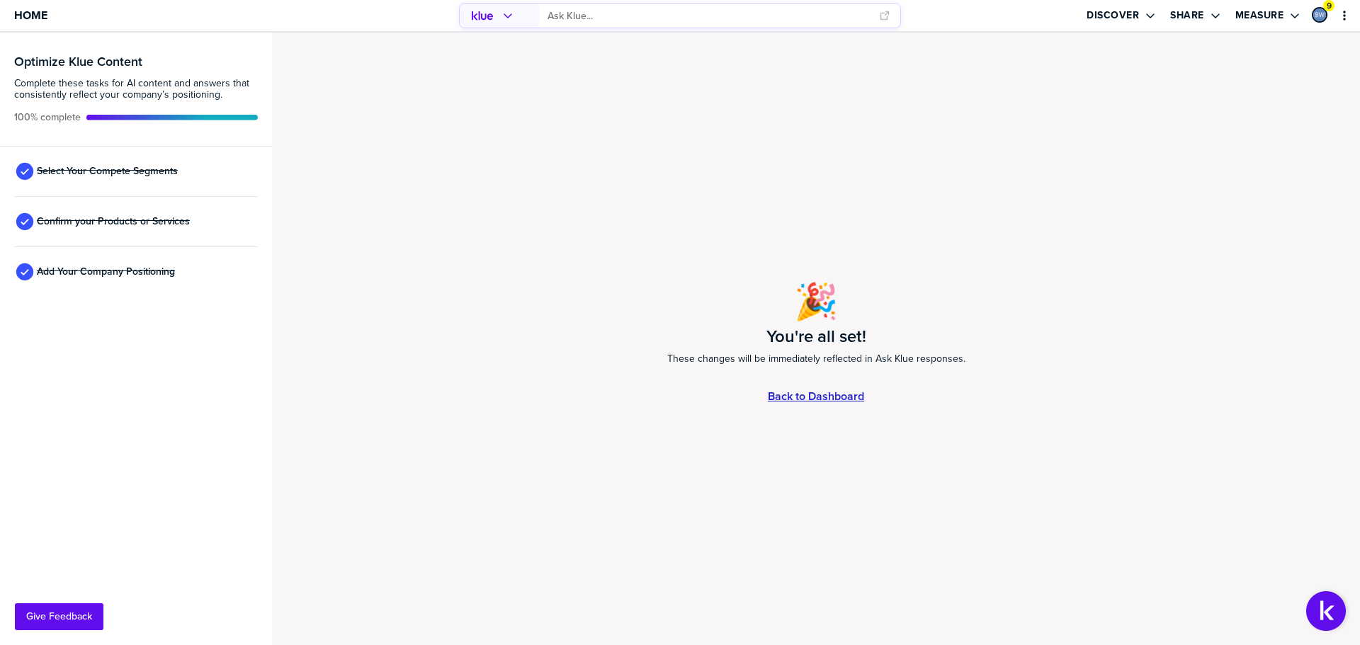
click at [815, 390] on link "Back to Dashboard" at bounding box center [816, 396] width 96 height 12
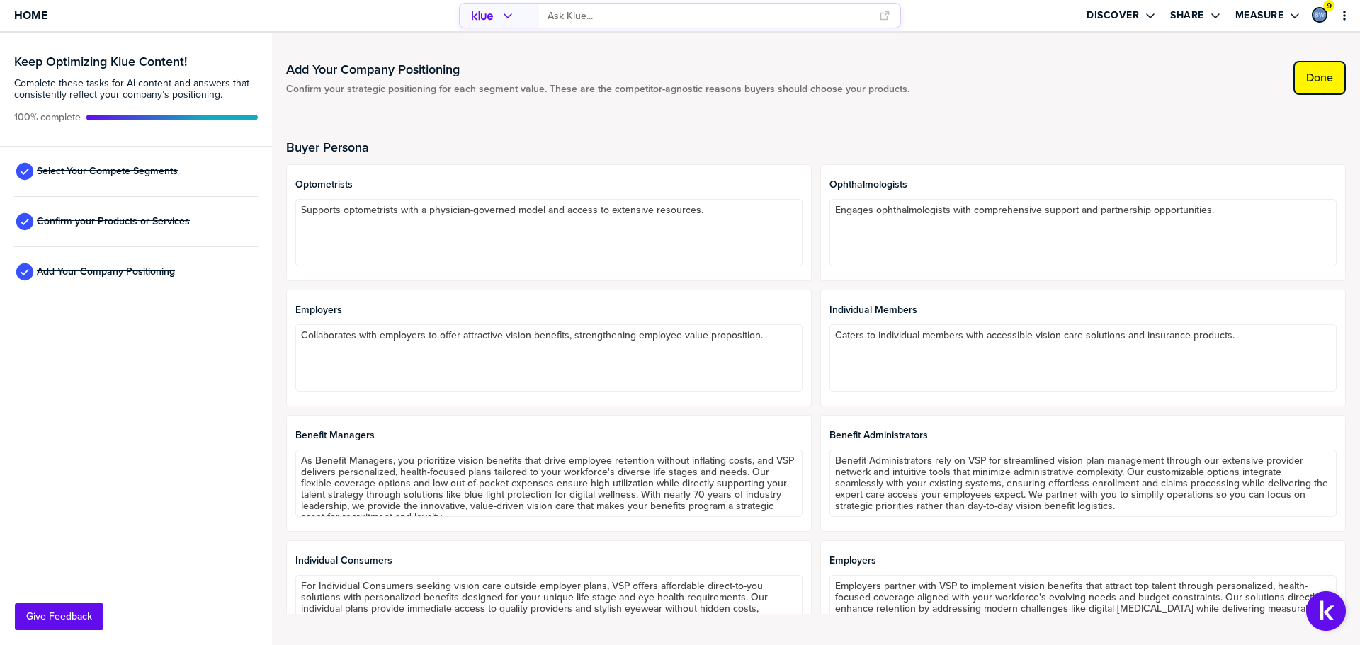
click at [1333, 70] on button "Done" at bounding box center [1319, 78] width 52 height 34
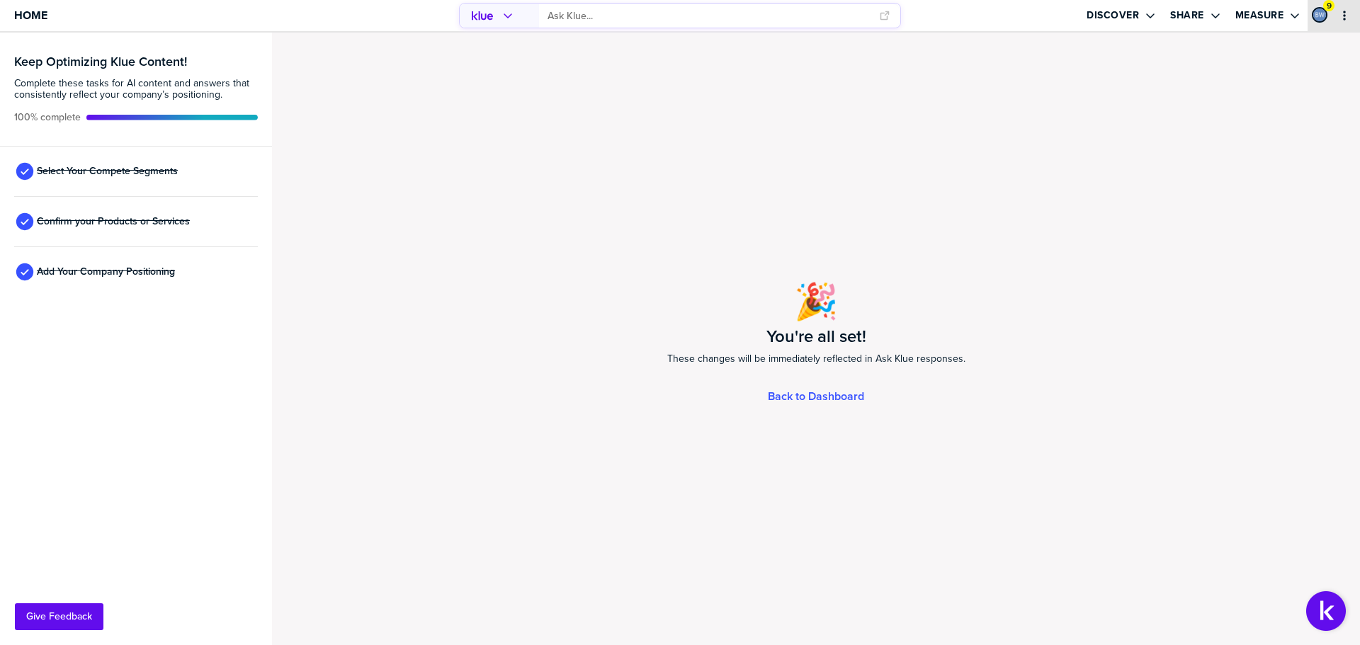
click at [1345, 19] on icon "primary" at bounding box center [1344, 16] width 3 height 10
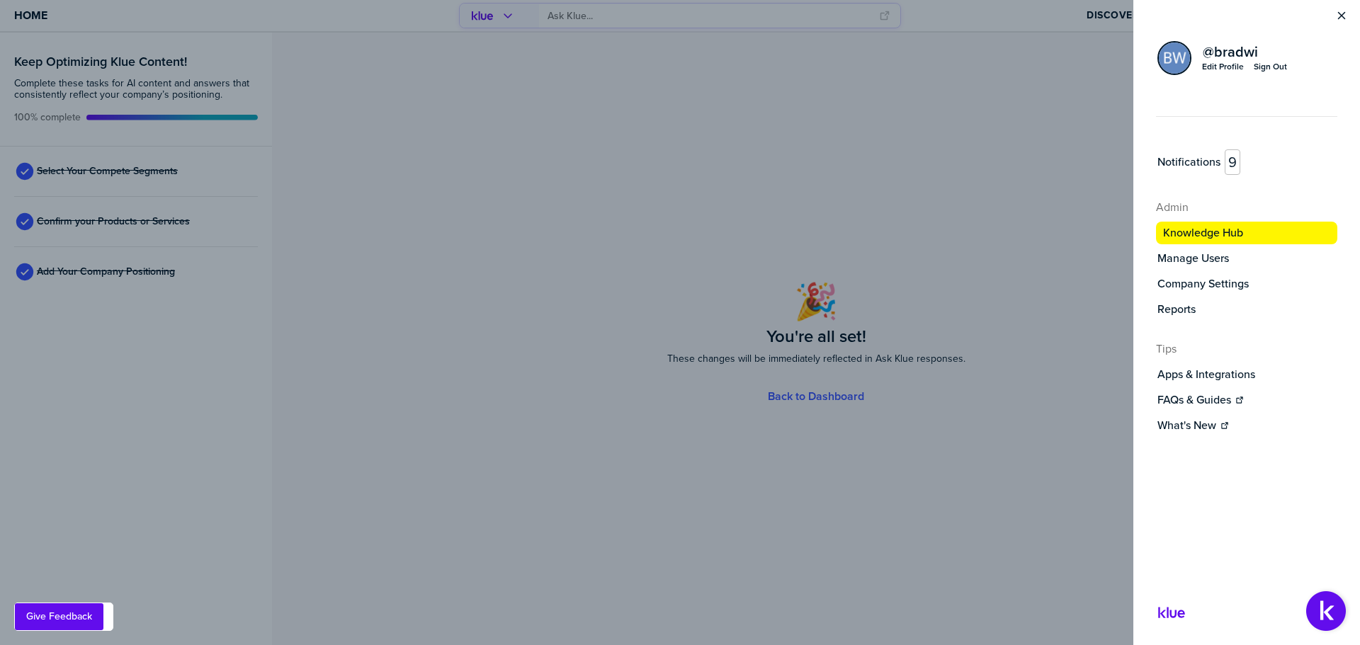
click at [1345, 19] on icon "Close Menu" at bounding box center [1342, 16] width 8 height 8
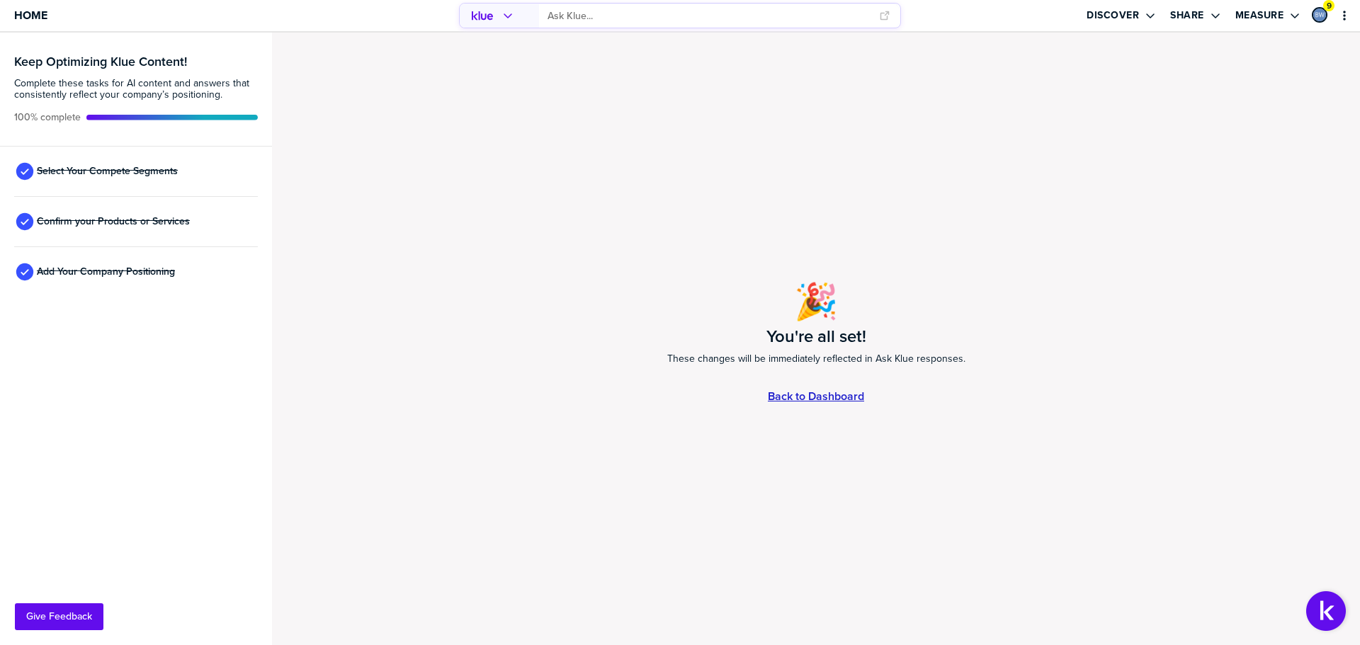
click at [851, 391] on link "Back to Dashboard" at bounding box center [816, 396] width 96 height 12
